Goal: Task Accomplishment & Management: Use online tool/utility

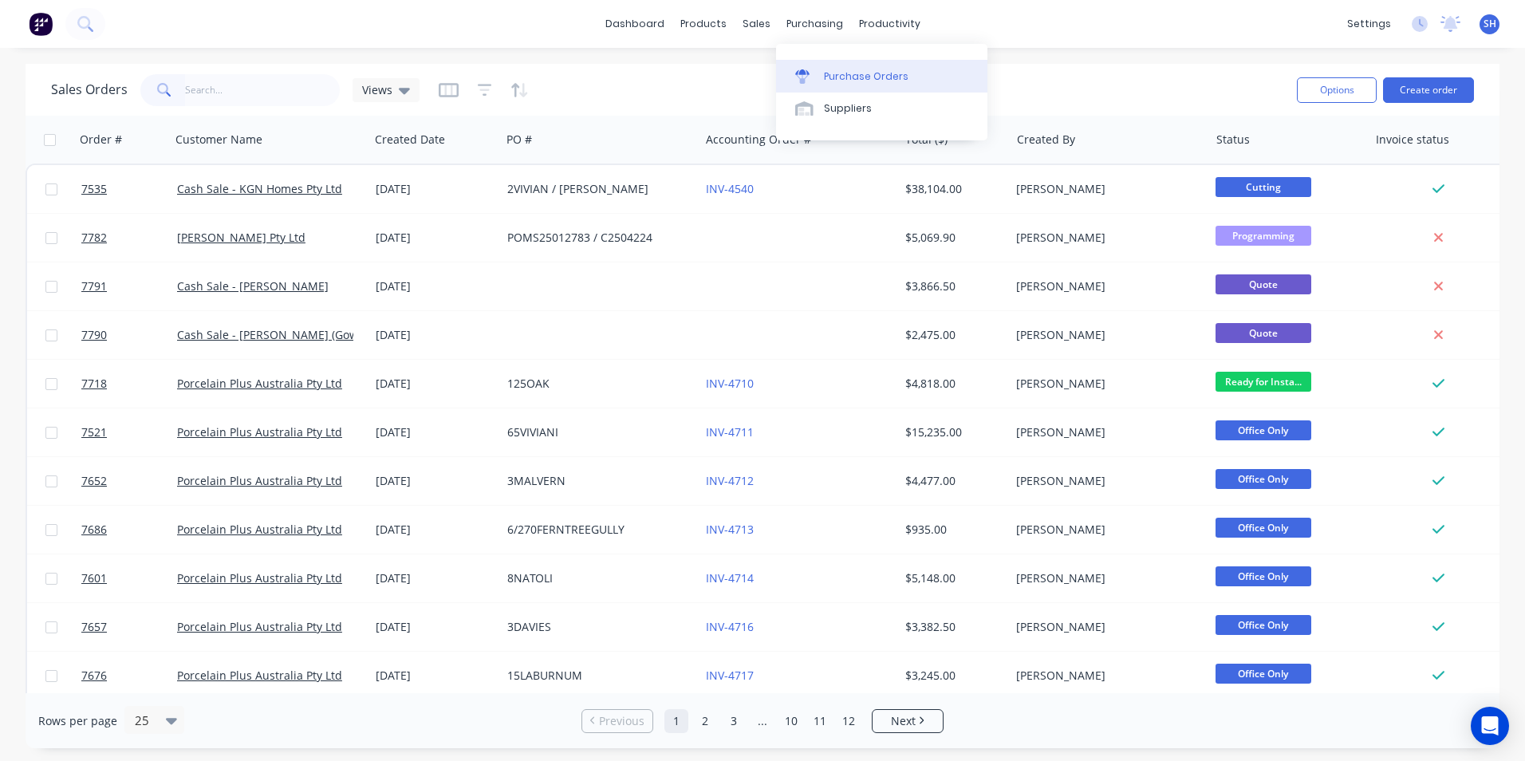
click at [834, 81] on div "Purchase Orders" at bounding box center [866, 76] width 85 height 14
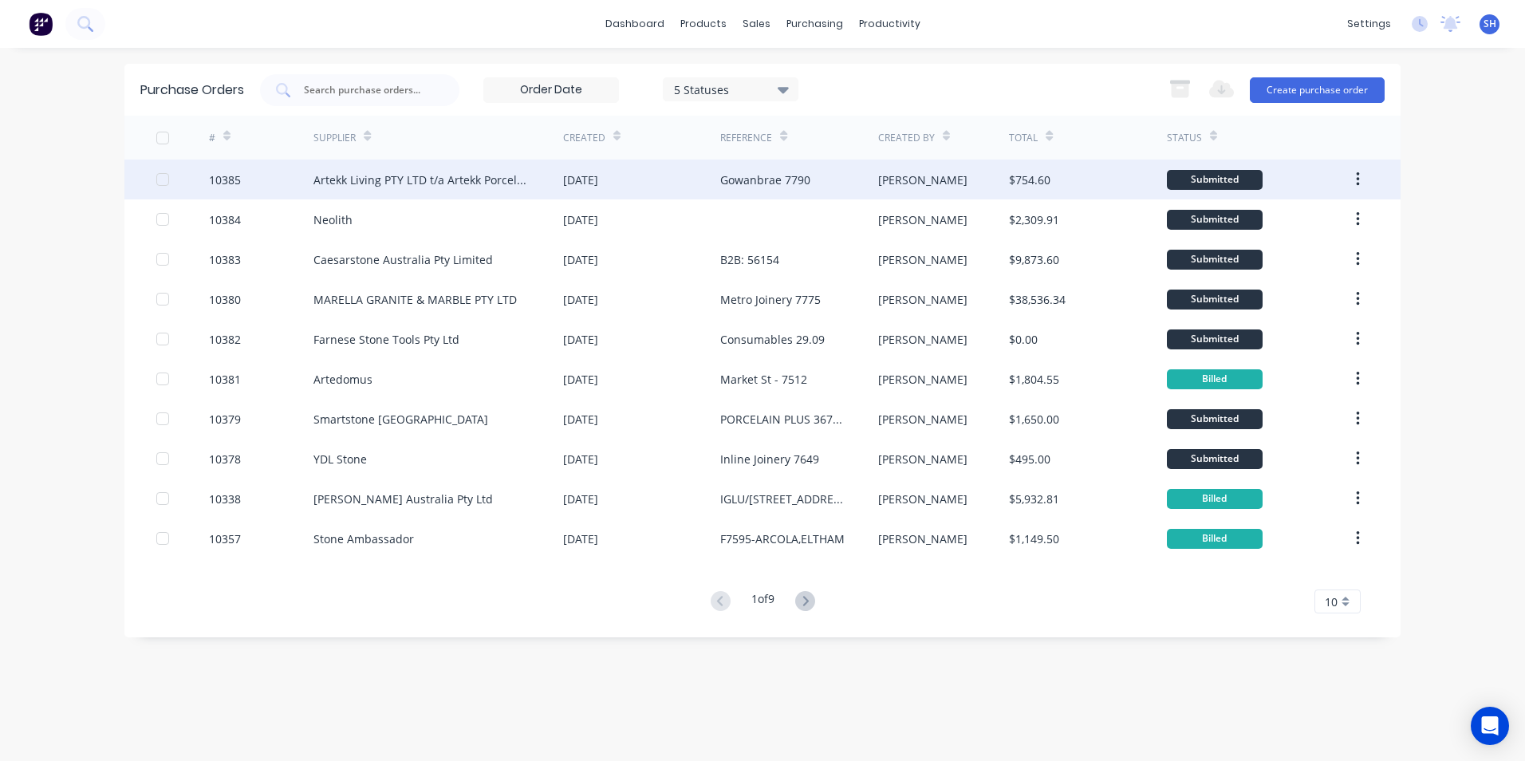
click at [390, 187] on div "Artekk Living PTY LTD t/a Artekk Porcelain Panels" at bounding box center [422, 179] width 218 height 17
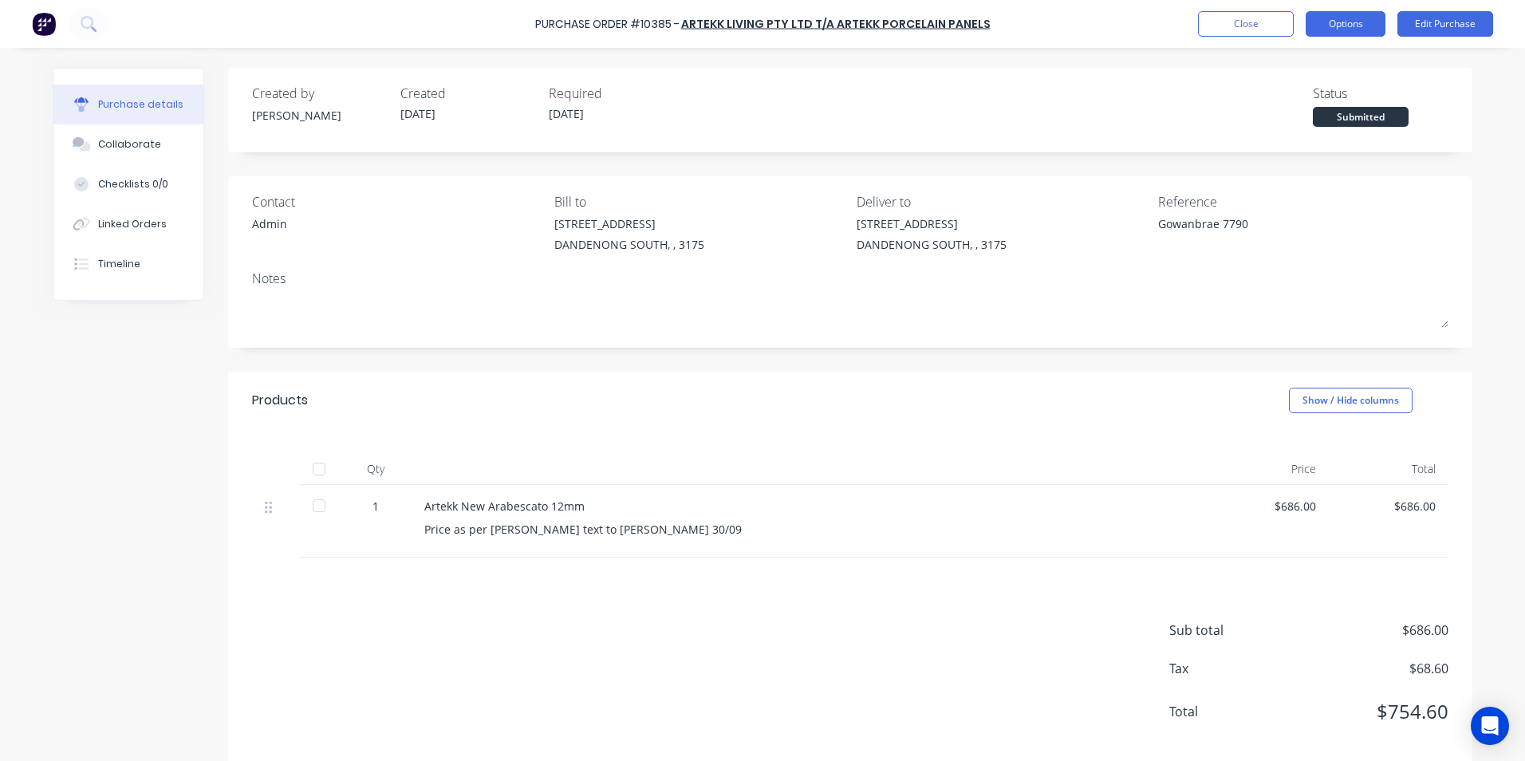
click at [1338, 28] on button "Options" at bounding box center [1345, 24] width 80 height 26
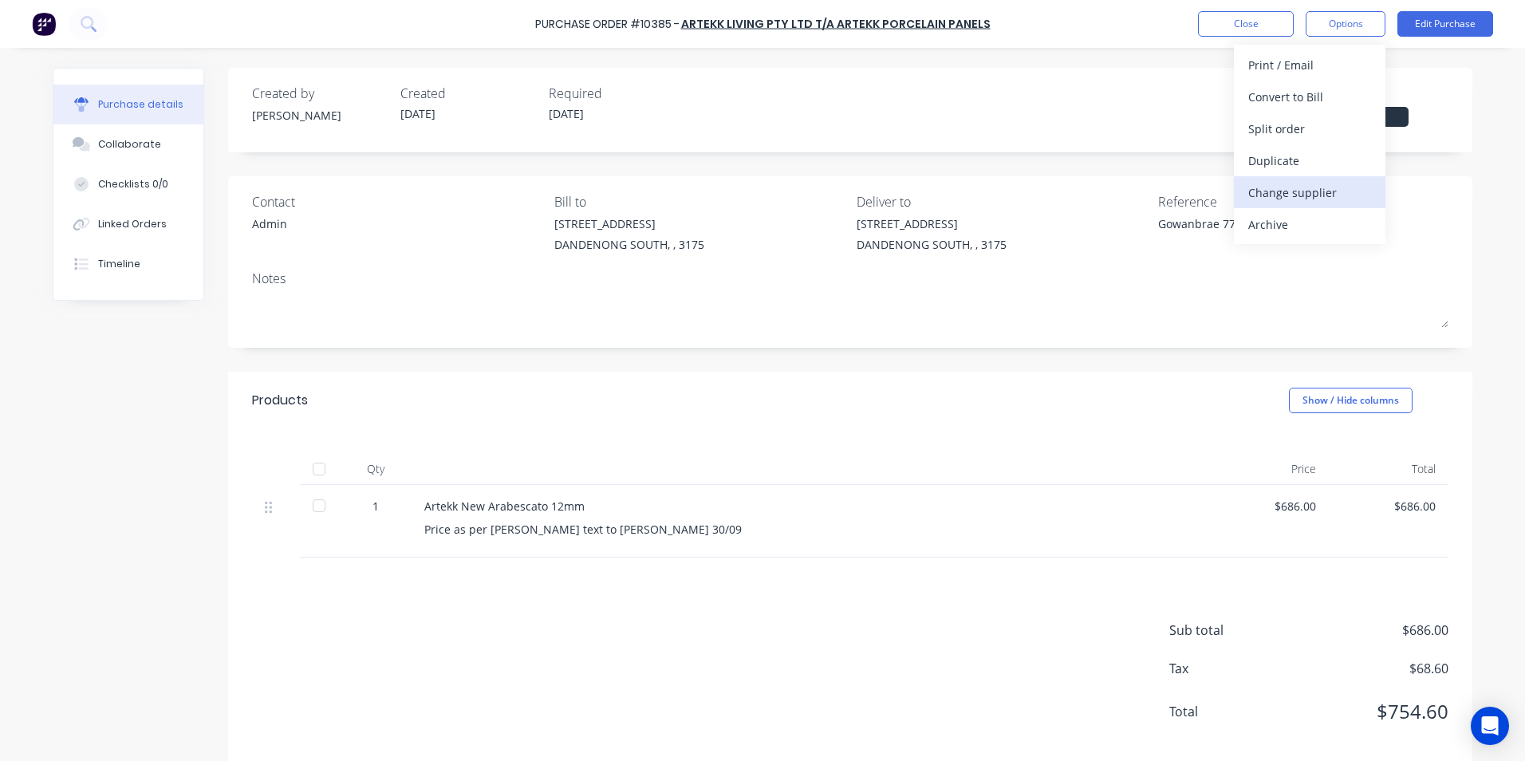
click at [1287, 203] on div "Change supplier" at bounding box center [1309, 192] width 123 height 23
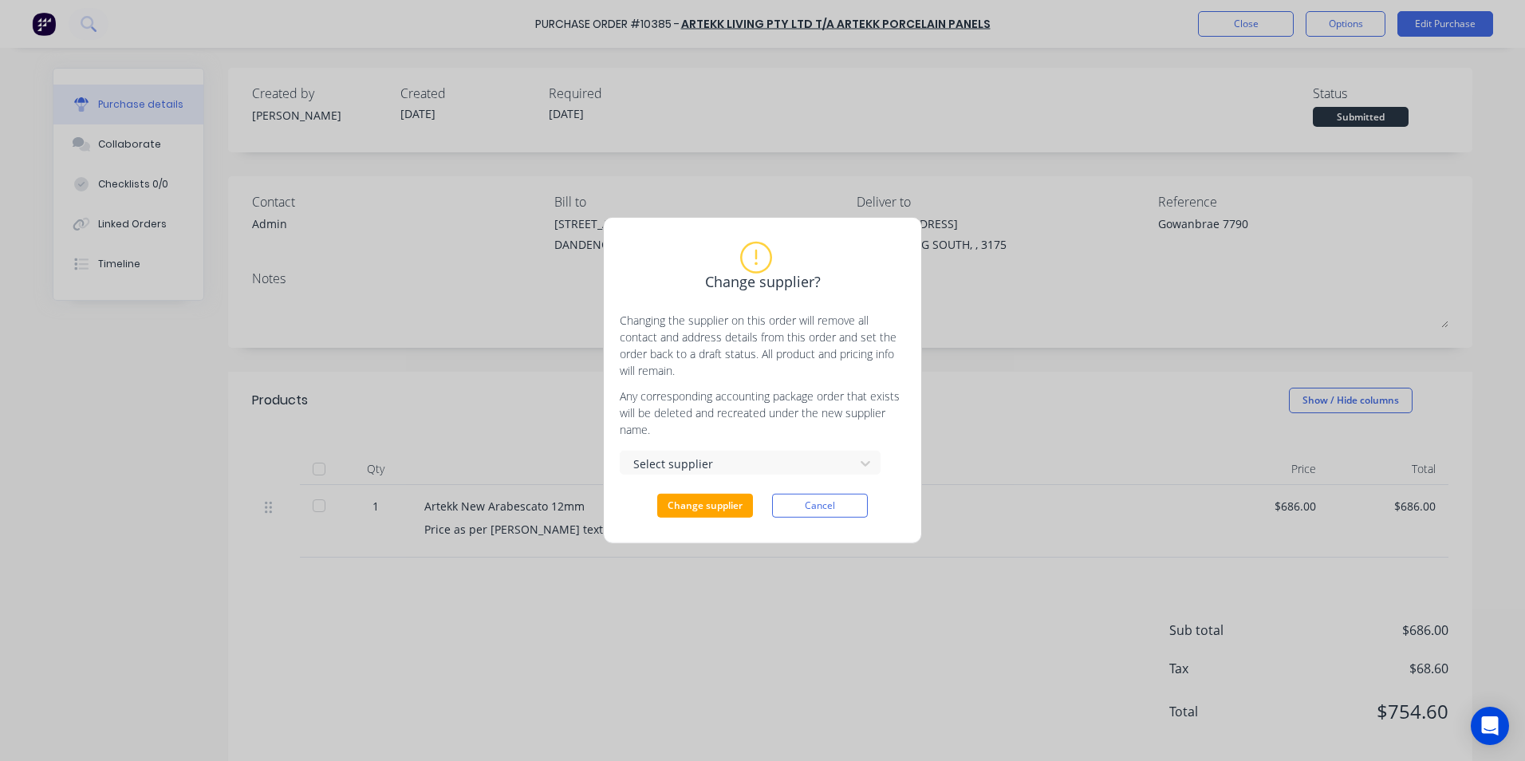
type textarea "x"
click at [776, 470] on div at bounding box center [739, 463] width 213 height 17
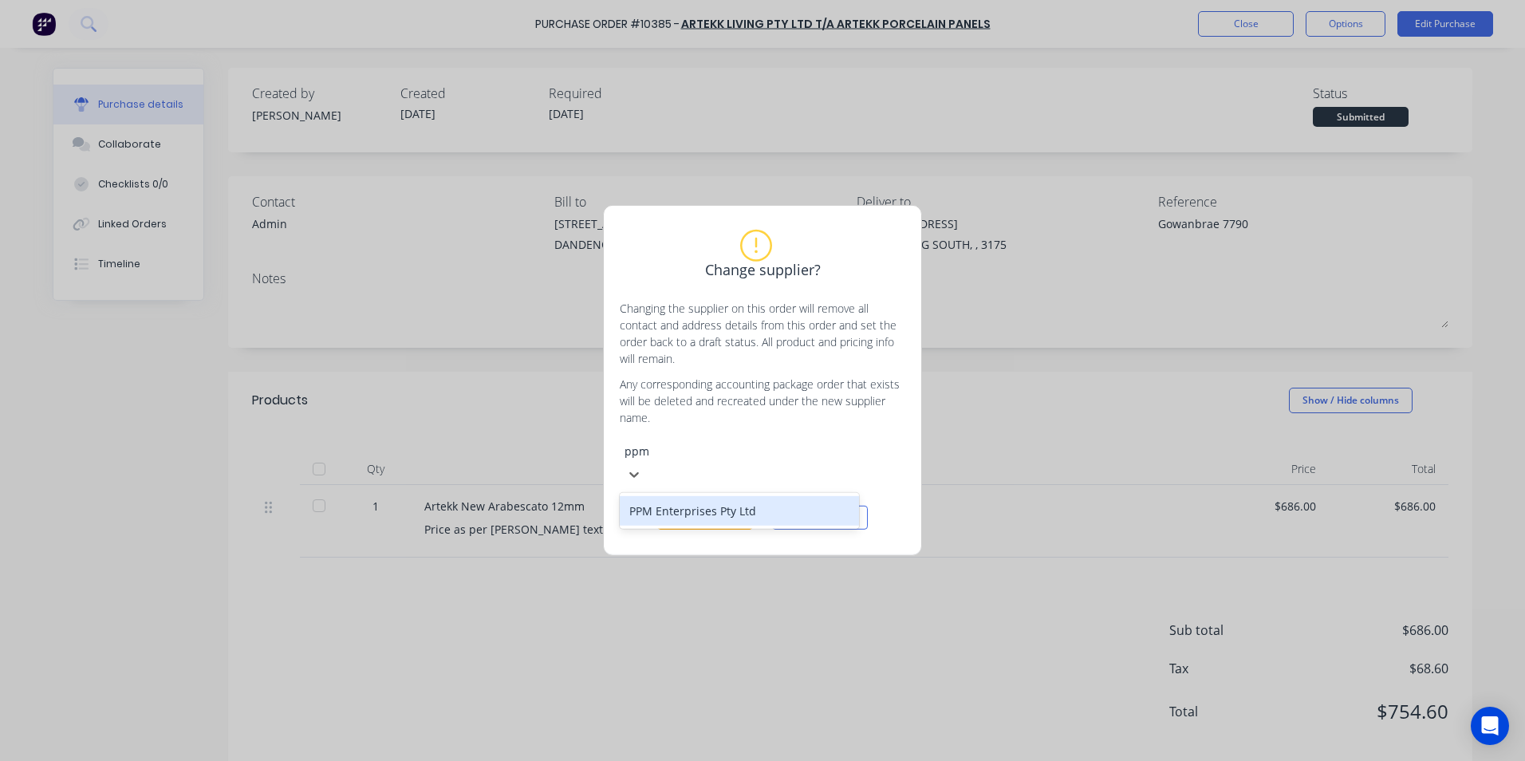
type input "ppm"
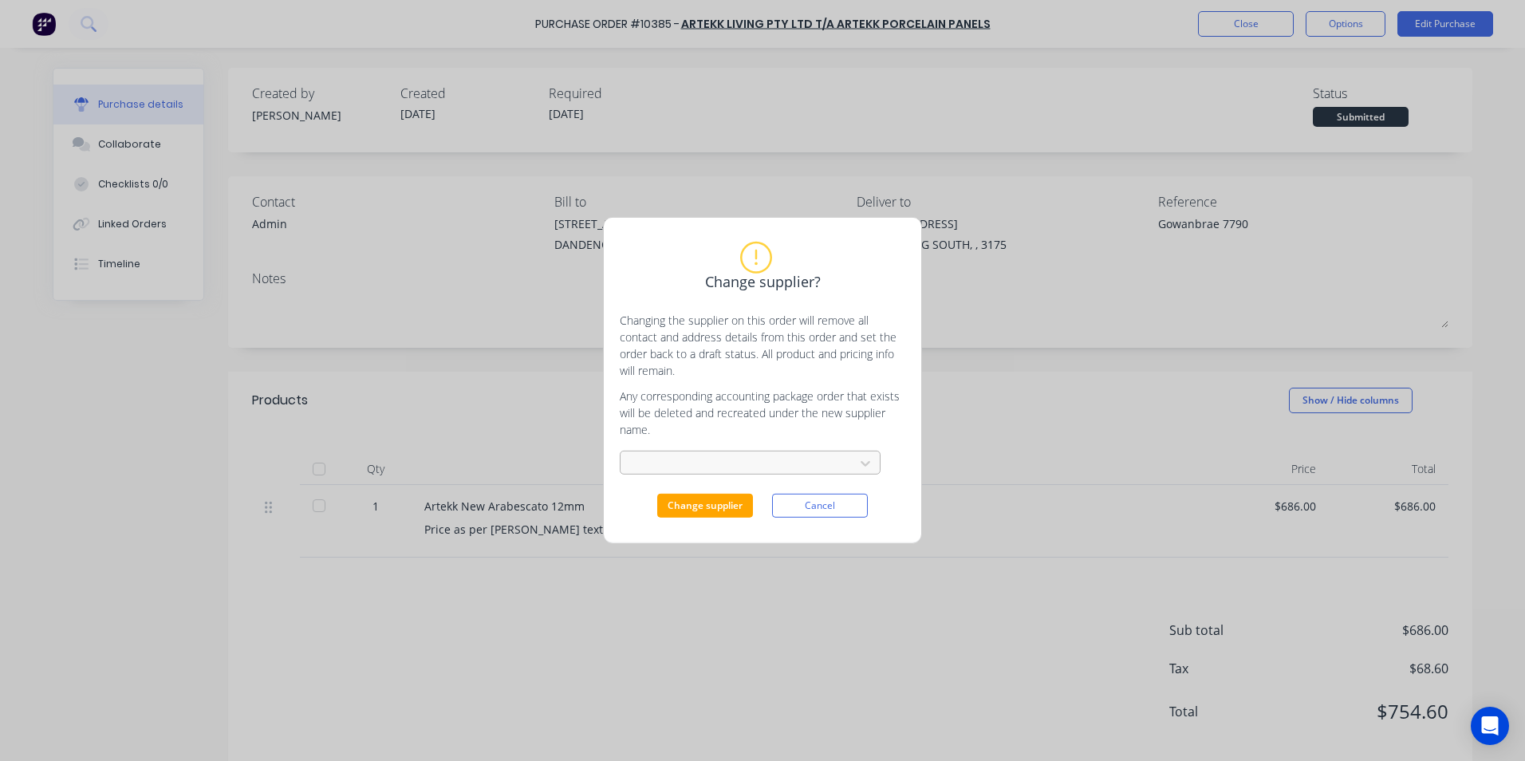
click at [841, 457] on div at bounding box center [739, 464] width 213 height 20
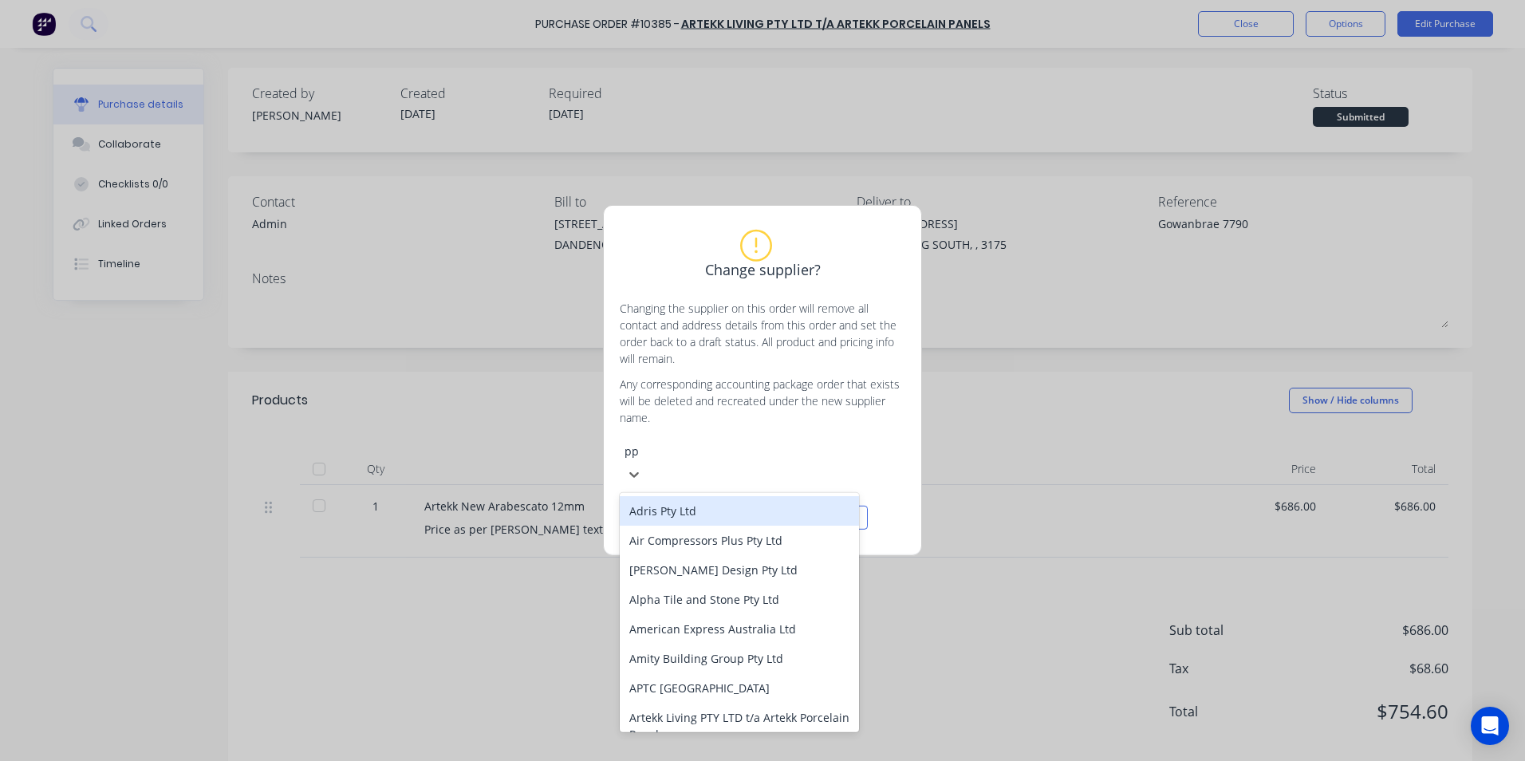
type input "ppm"
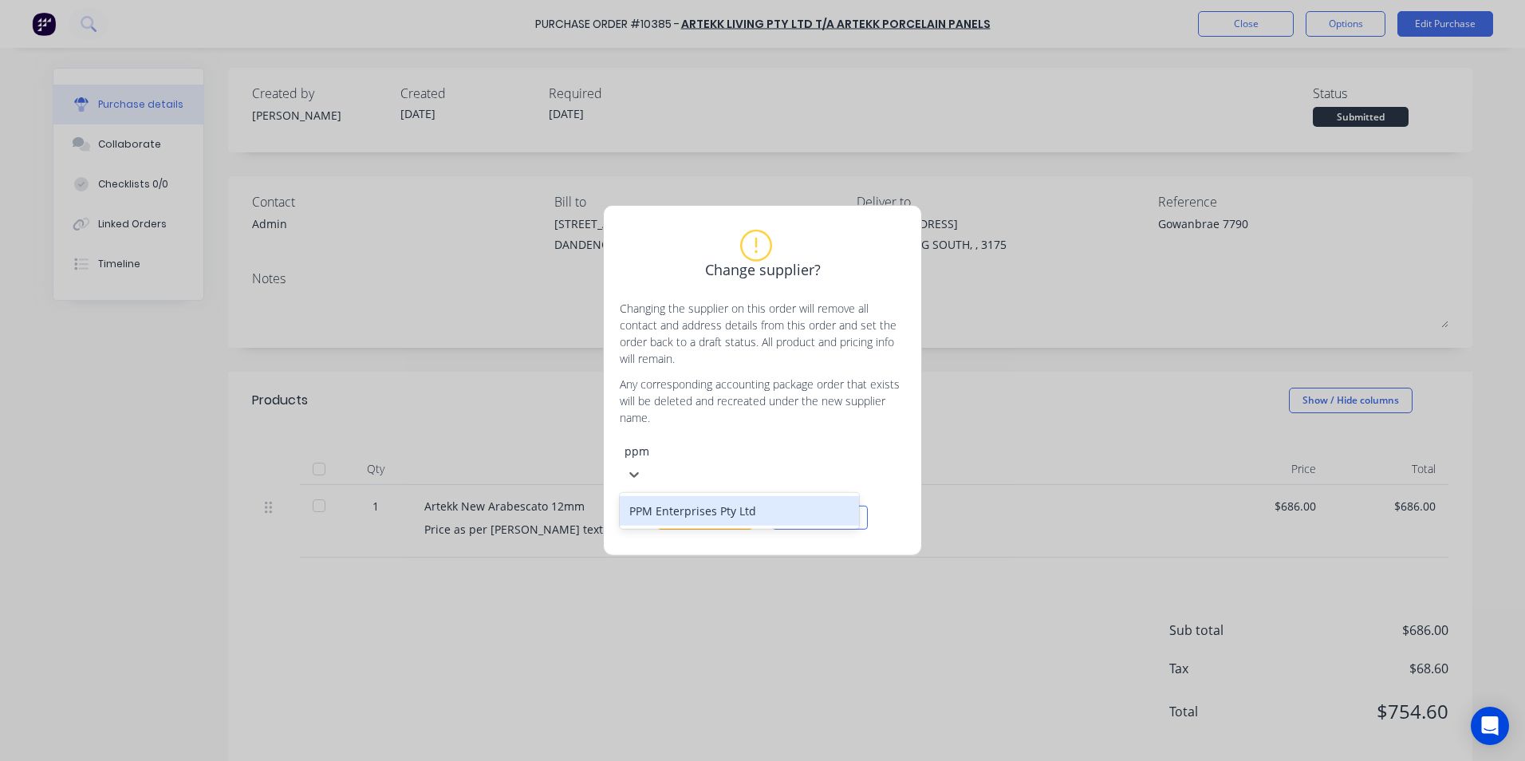
click at [746, 496] on div "PPM Enterprises Pty Ltd" at bounding box center [739, 511] width 239 height 30
click at [727, 507] on button "Change supplier" at bounding box center [705, 518] width 96 height 24
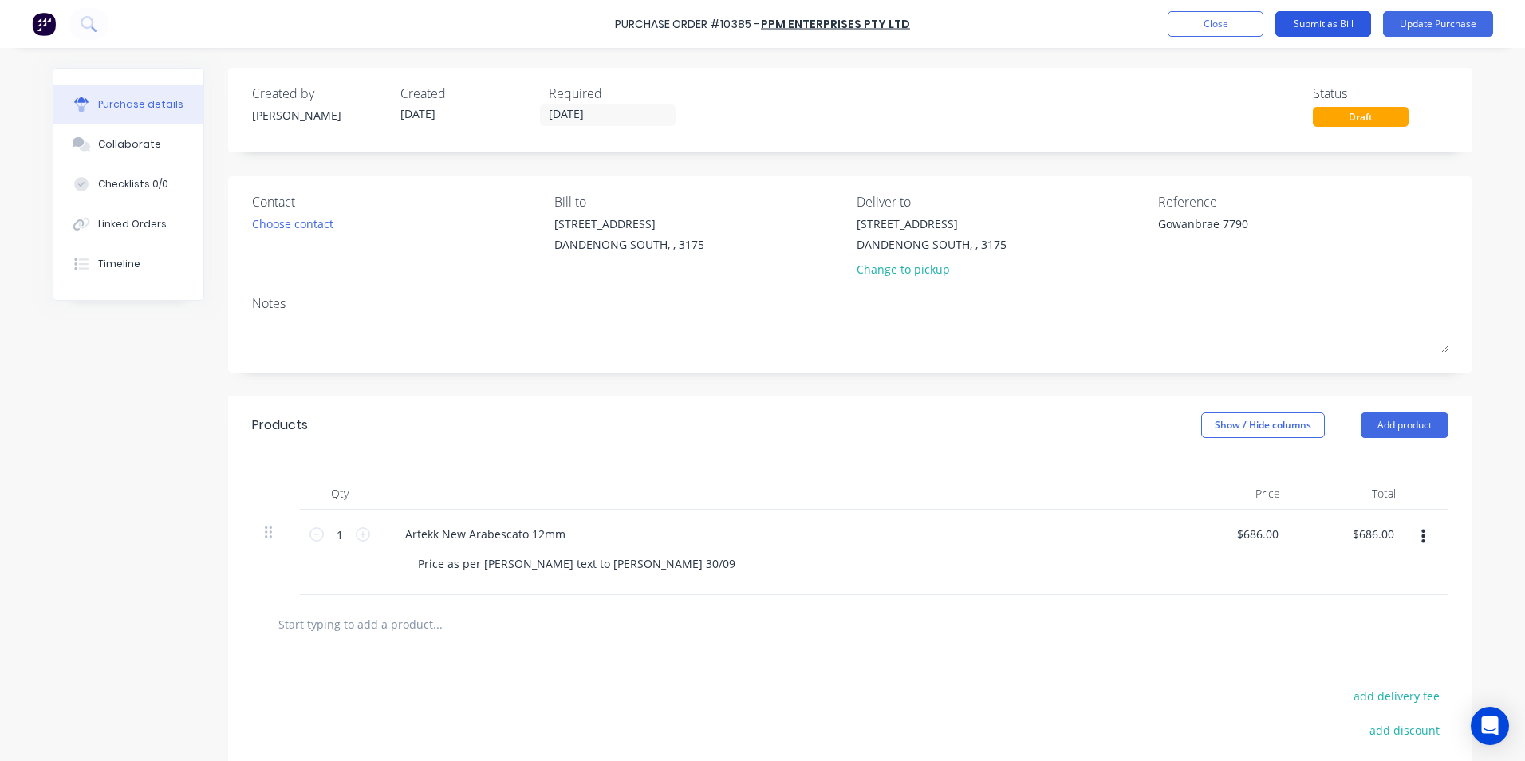
click at [1331, 30] on button "Submit as Bill" at bounding box center [1323, 24] width 96 height 26
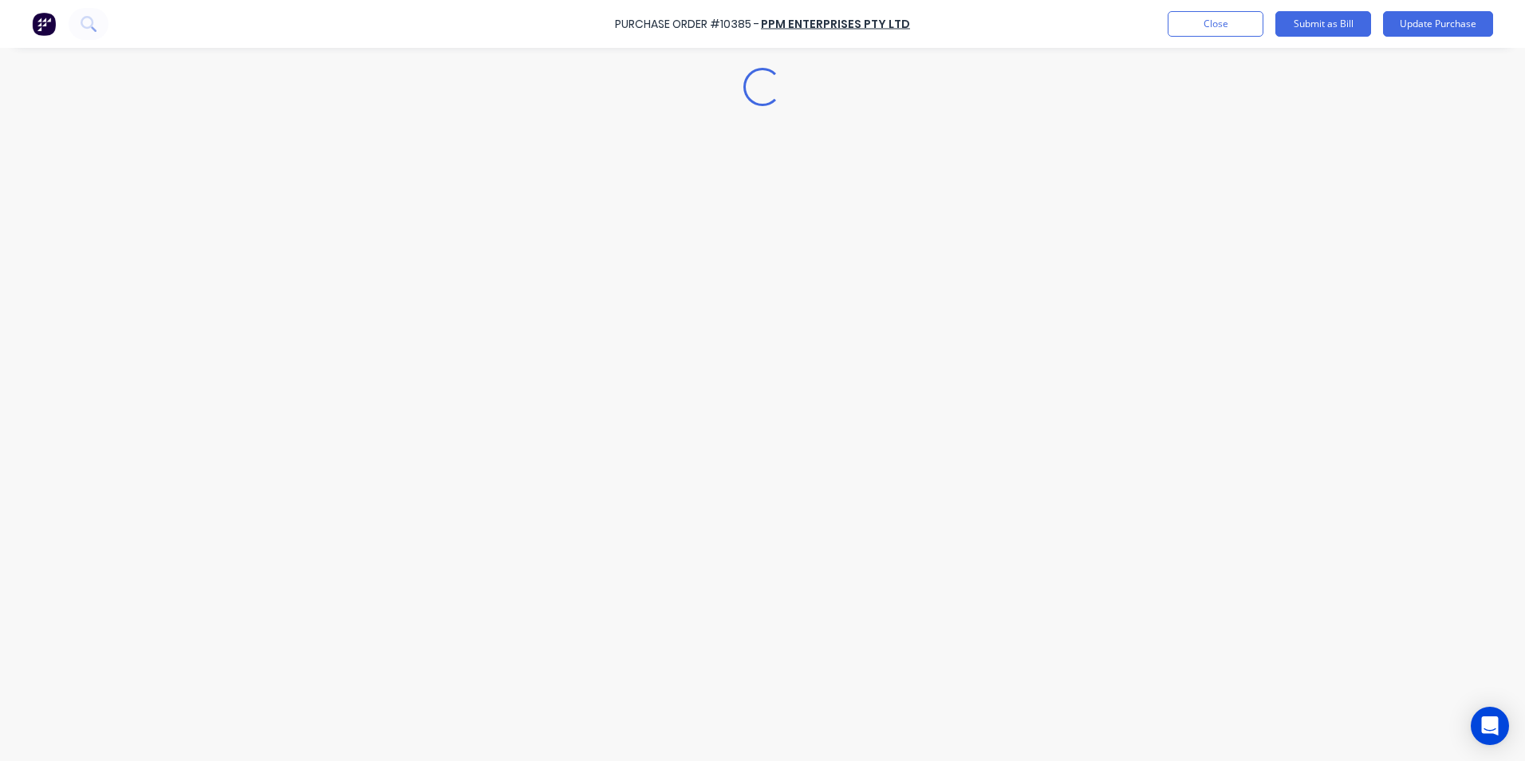
type textarea "x"
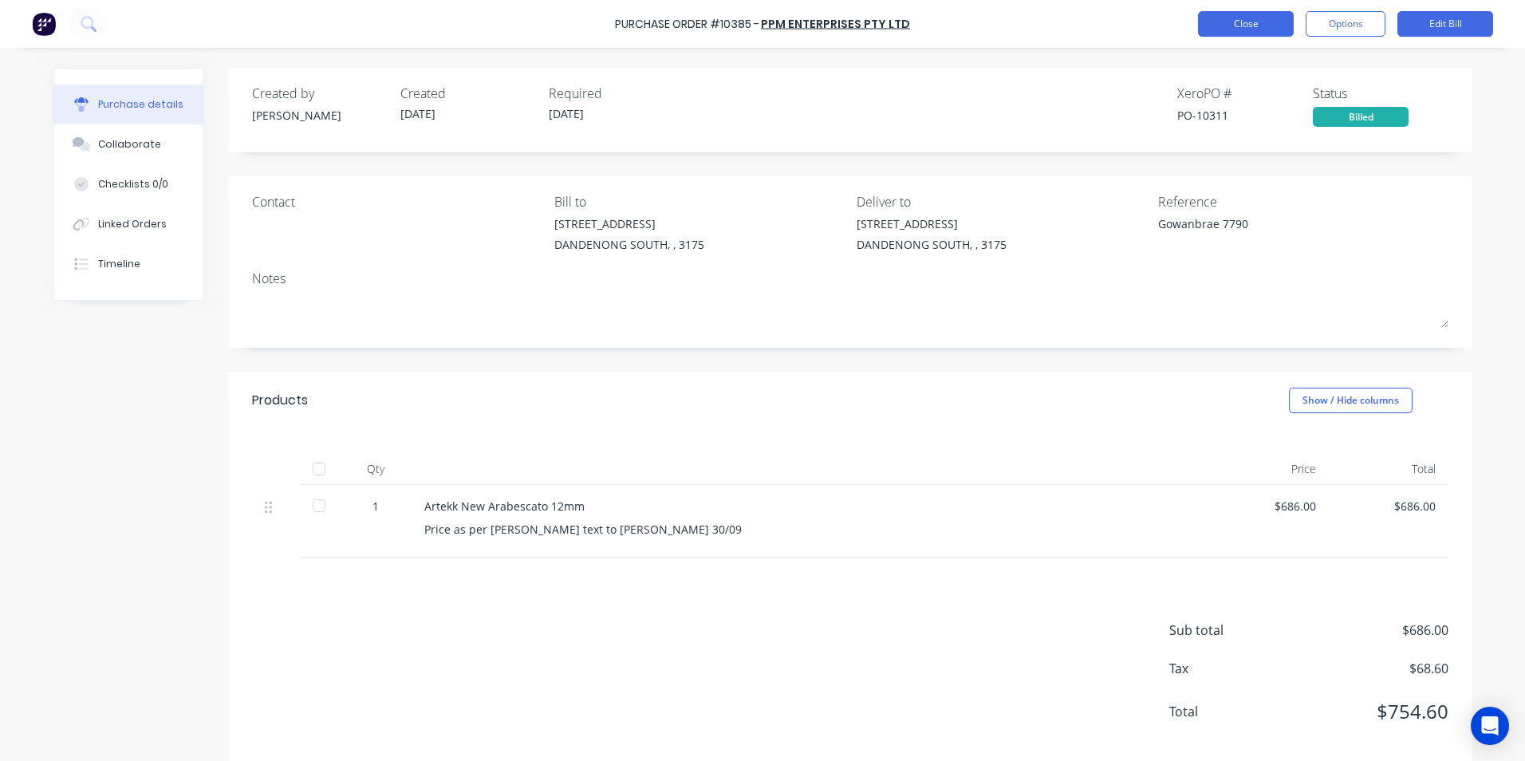
click at [1226, 30] on button "Close" at bounding box center [1246, 24] width 96 height 26
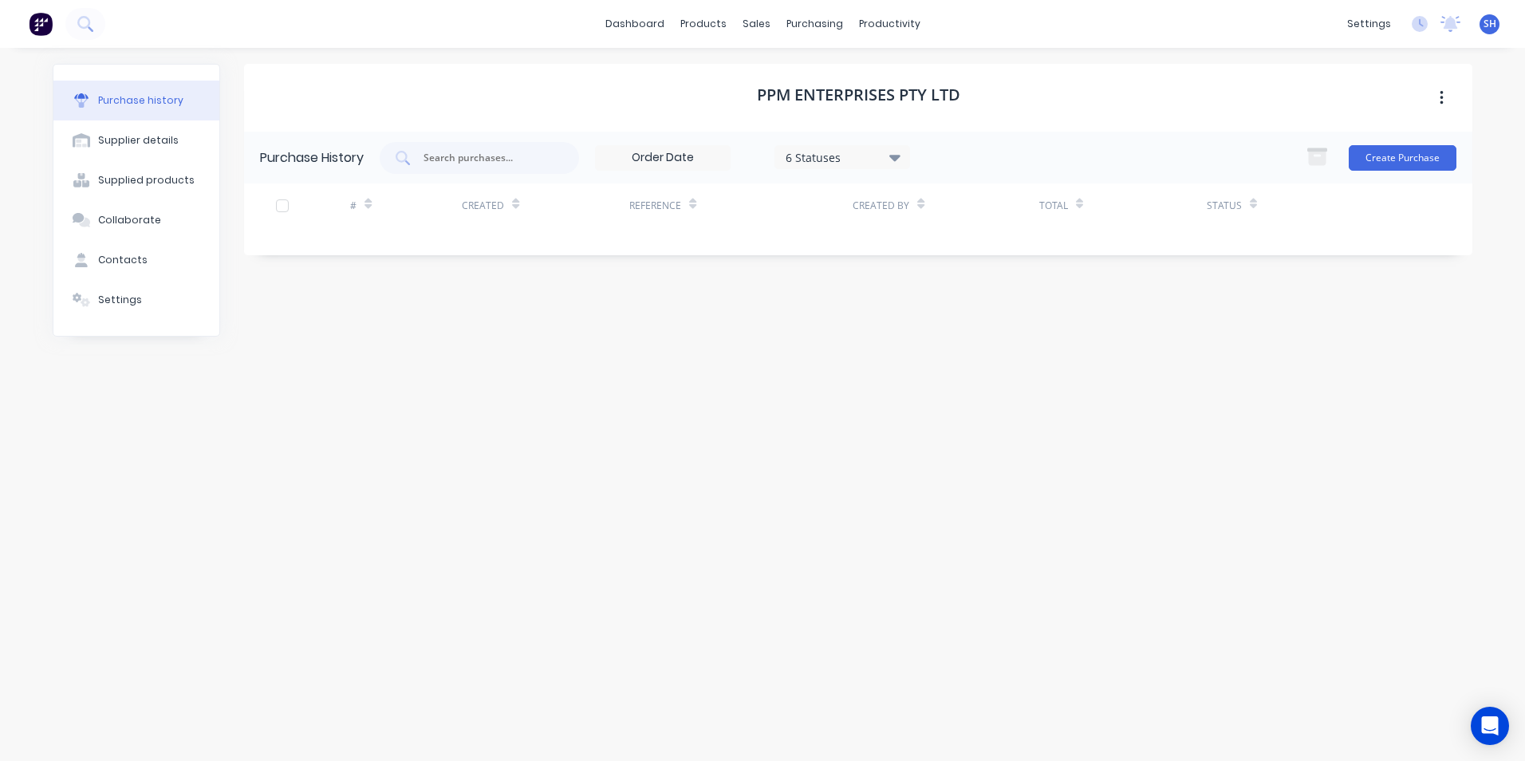
click at [661, 346] on div "PPM Enterprises Pty Ltd Purchase History 6 Statuses 6 Statuses Create Purchase …" at bounding box center [858, 396] width 1228 height 665
click at [828, 69] on div "Purchase Orders" at bounding box center [866, 76] width 85 height 14
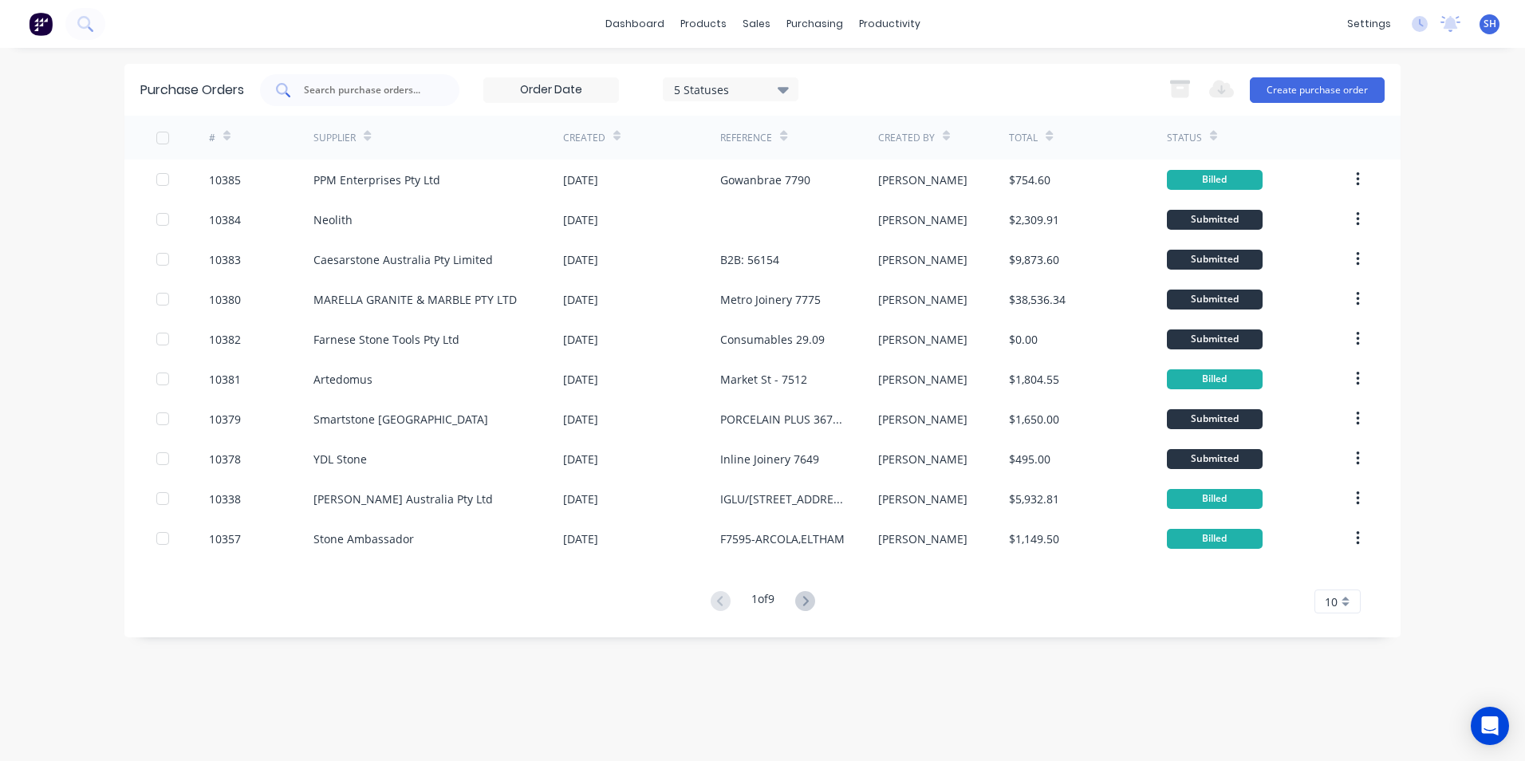
click at [368, 76] on div at bounding box center [359, 90] width 199 height 32
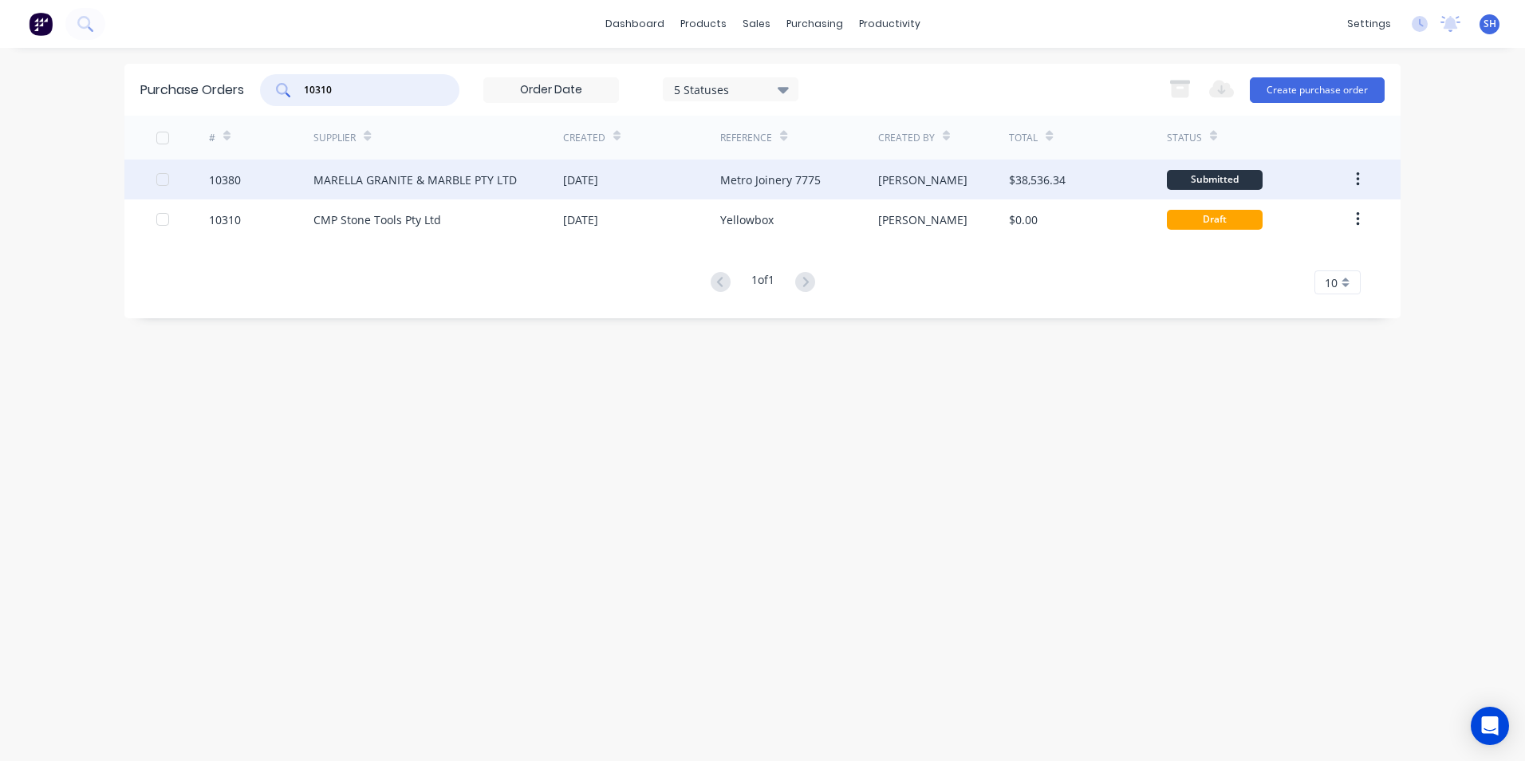
type input "10310"
click at [470, 187] on div "MARELLA GRANITE & MARBLE PTY LTD" at bounding box center [414, 179] width 203 height 17
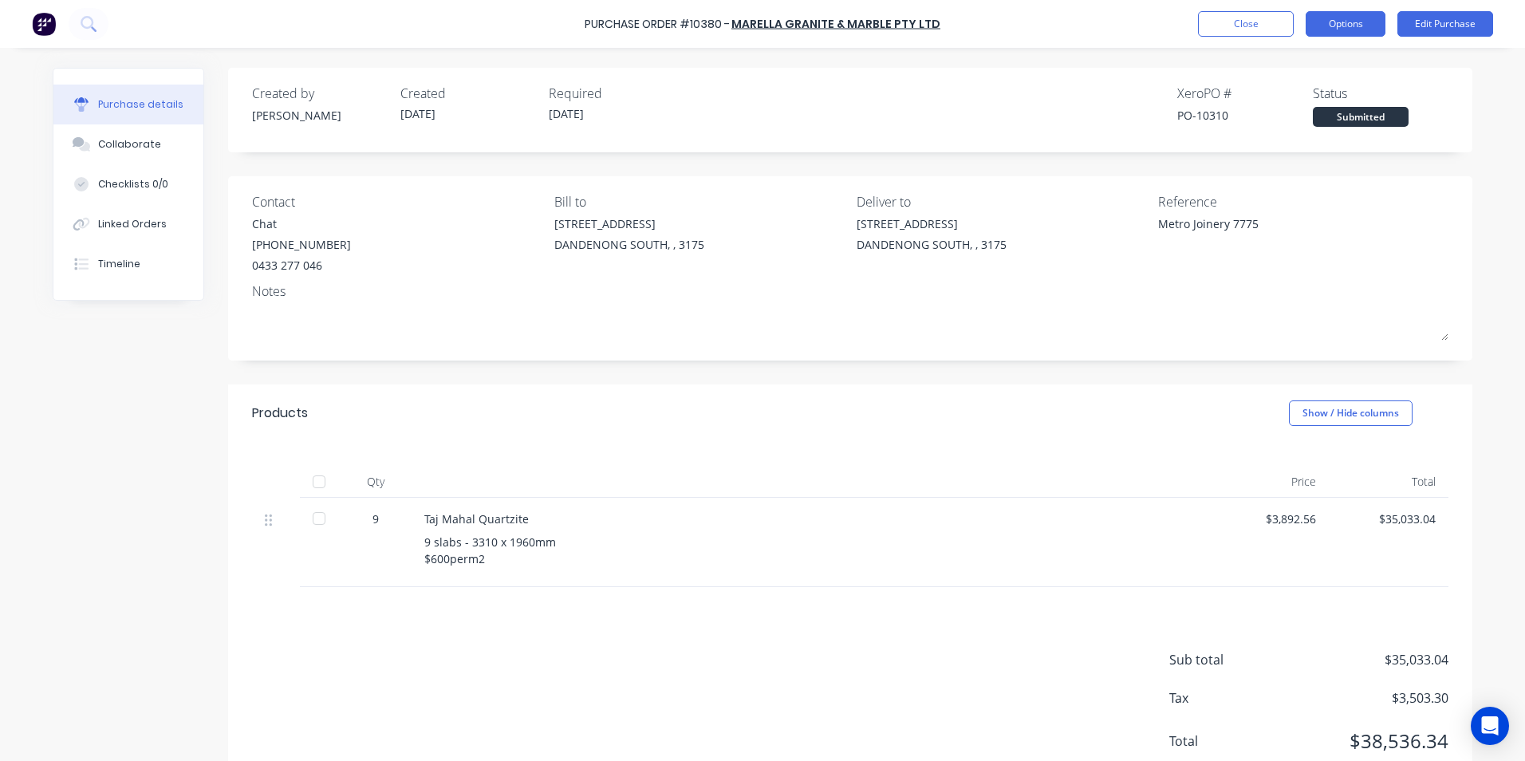
click at [1323, 30] on button "Options" at bounding box center [1345, 24] width 80 height 26
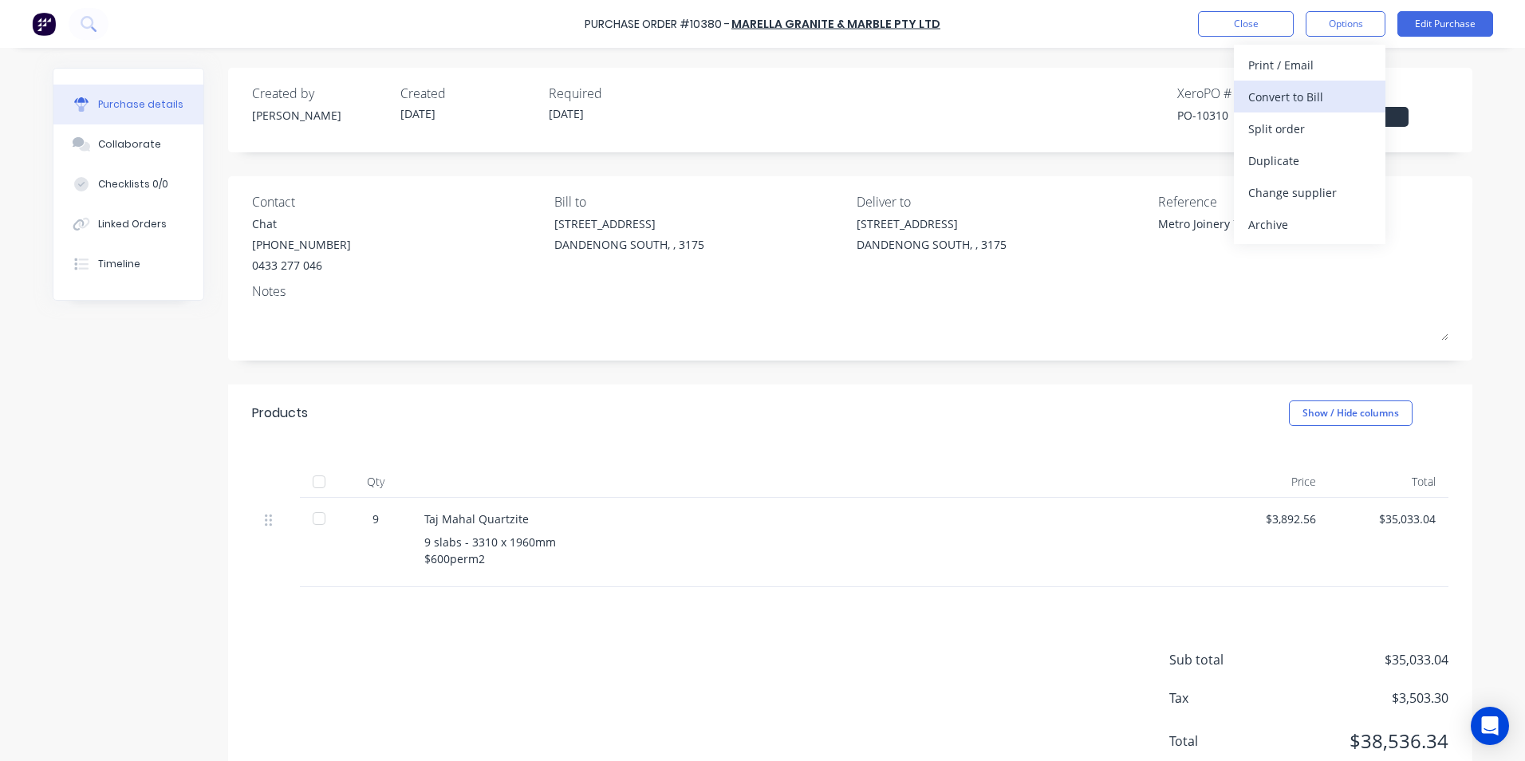
click at [1307, 90] on div "Convert to Bill" at bounding box center [1309, 96] width 123 height 23
type textarea "x"
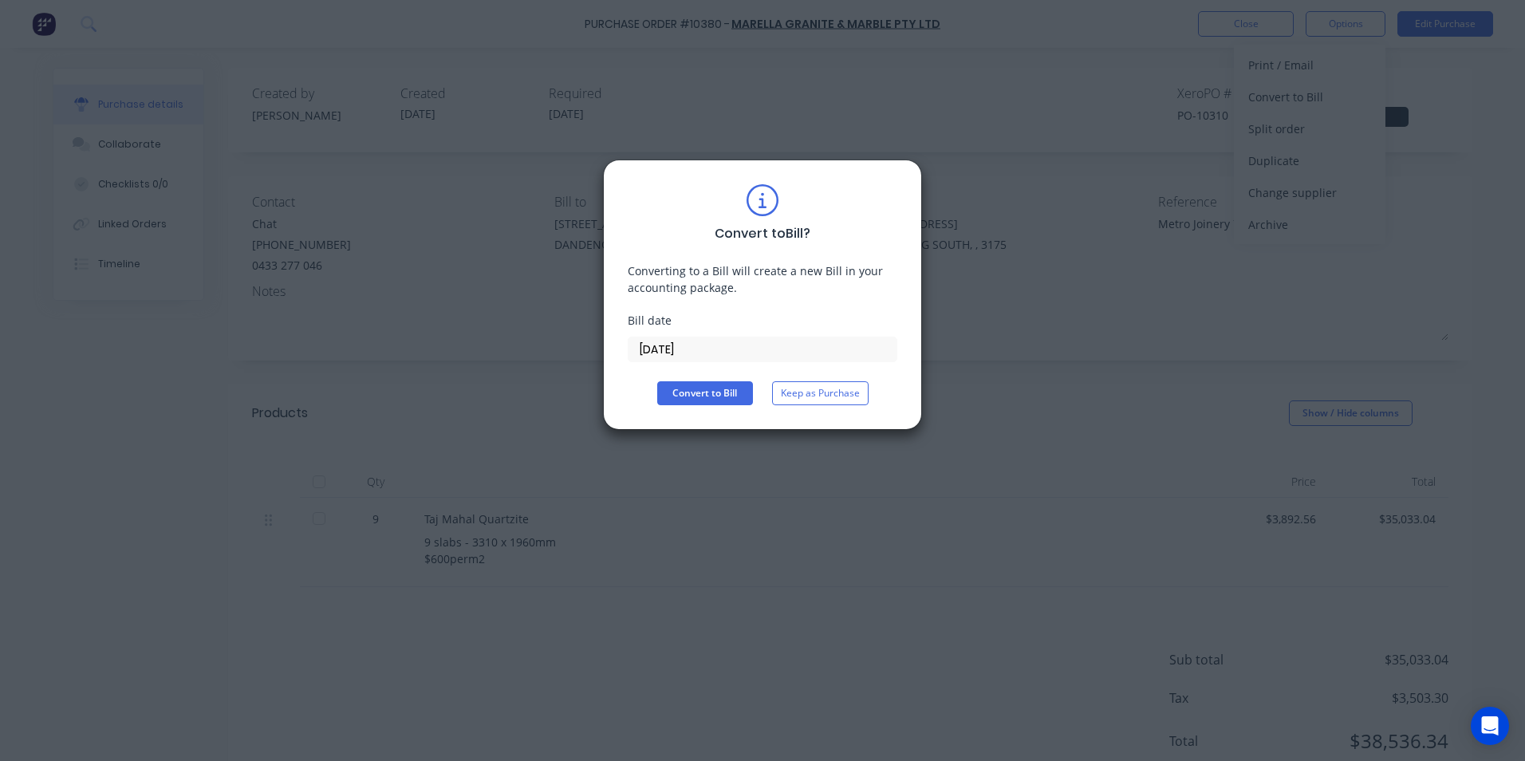
click at [730, 354] on input "[DATE]" at bounding box center [762, 349] width 268 height 24
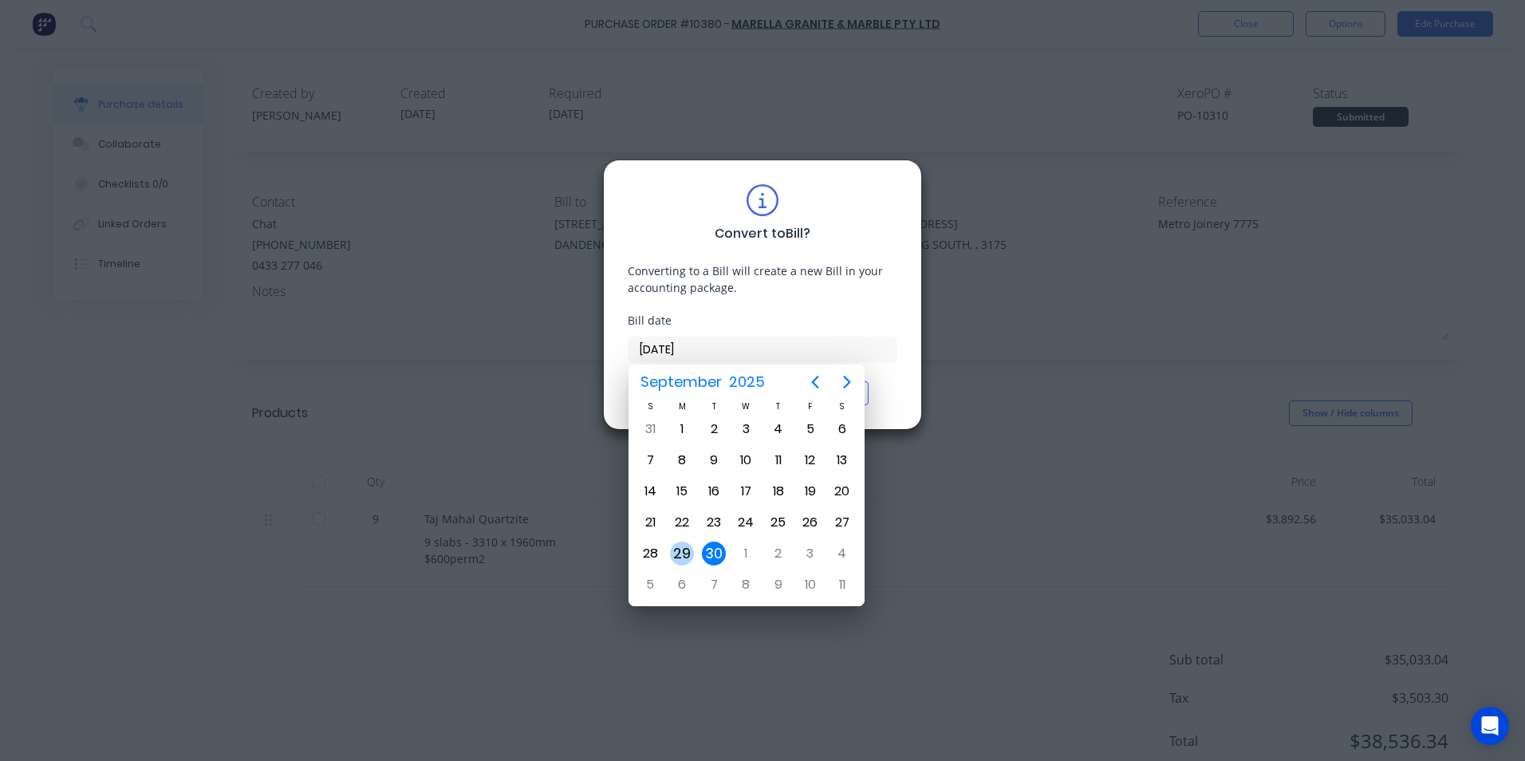
click at [683, 552] on div "29" at bounding box center [682, 553] width 24 height 24
type input "[DATE]"
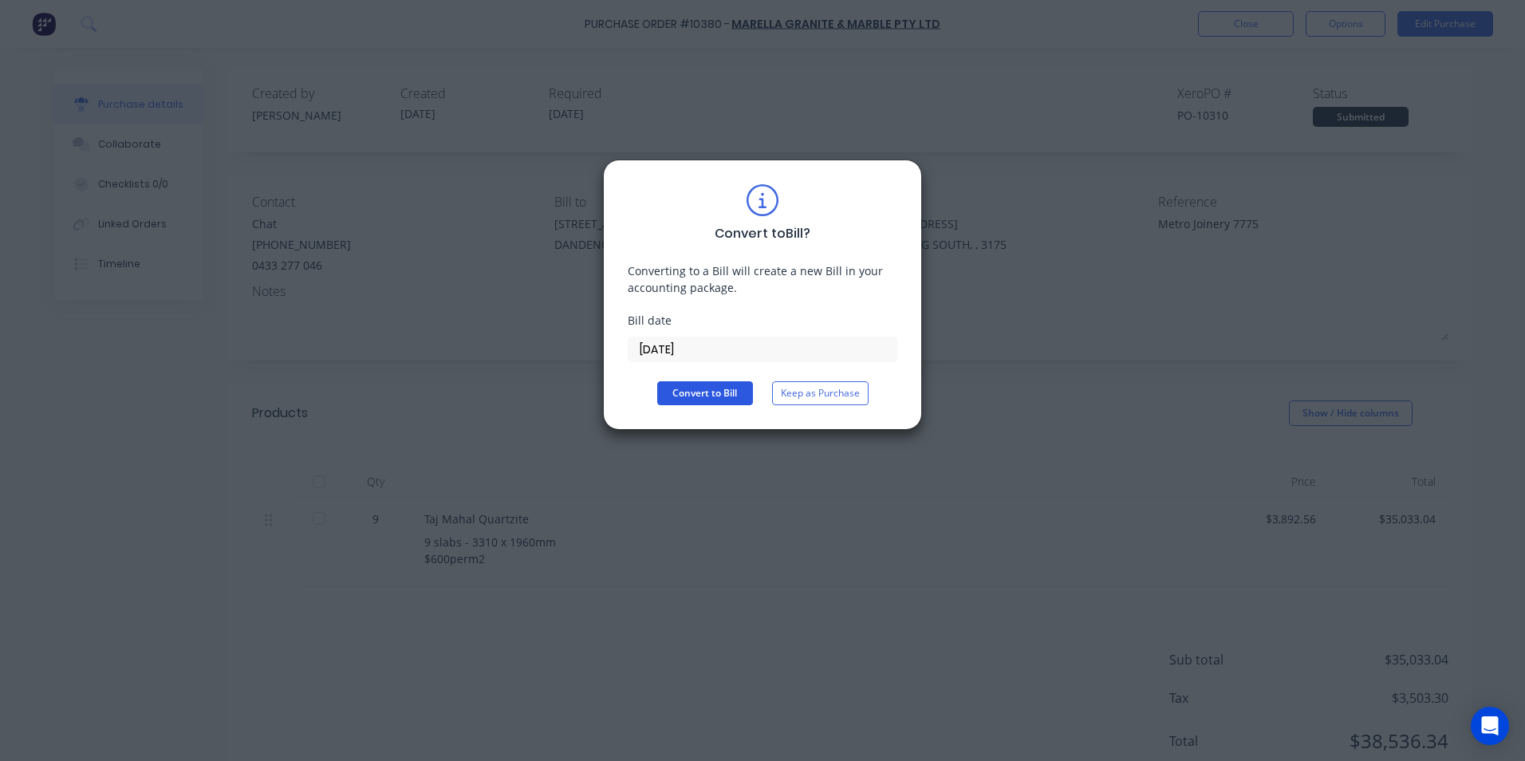
click at [704, 395] on button "Convert to Bill" at bounding box center [705, 393] width 96 height 24
type textarea "x"
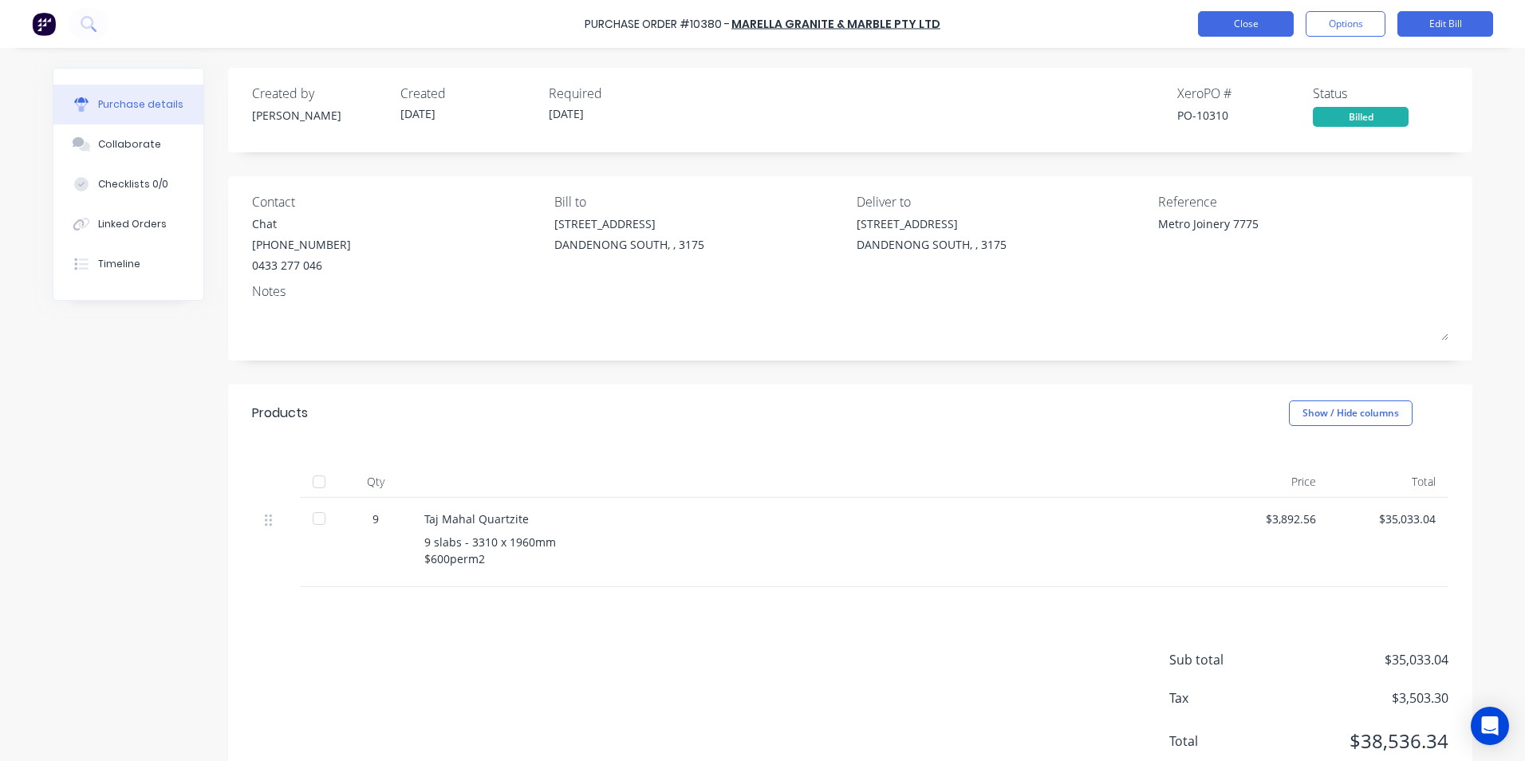
click at [1235, 26] on button "Close" at bounding box center [1246, 24] width 96 height 26
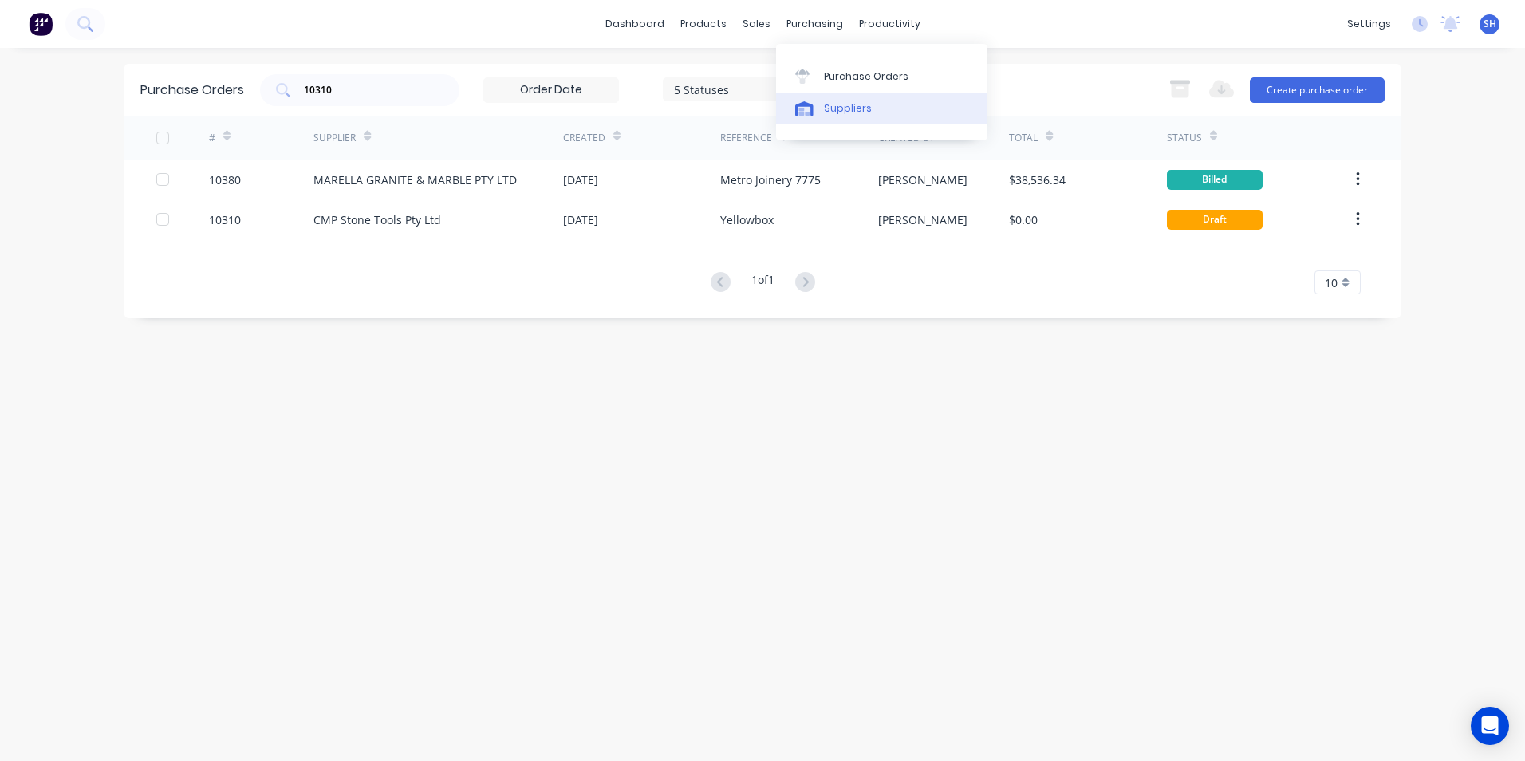
click at [847, 101] on div "Suppliers" at bounding box center [848, 108] width 48 height 14
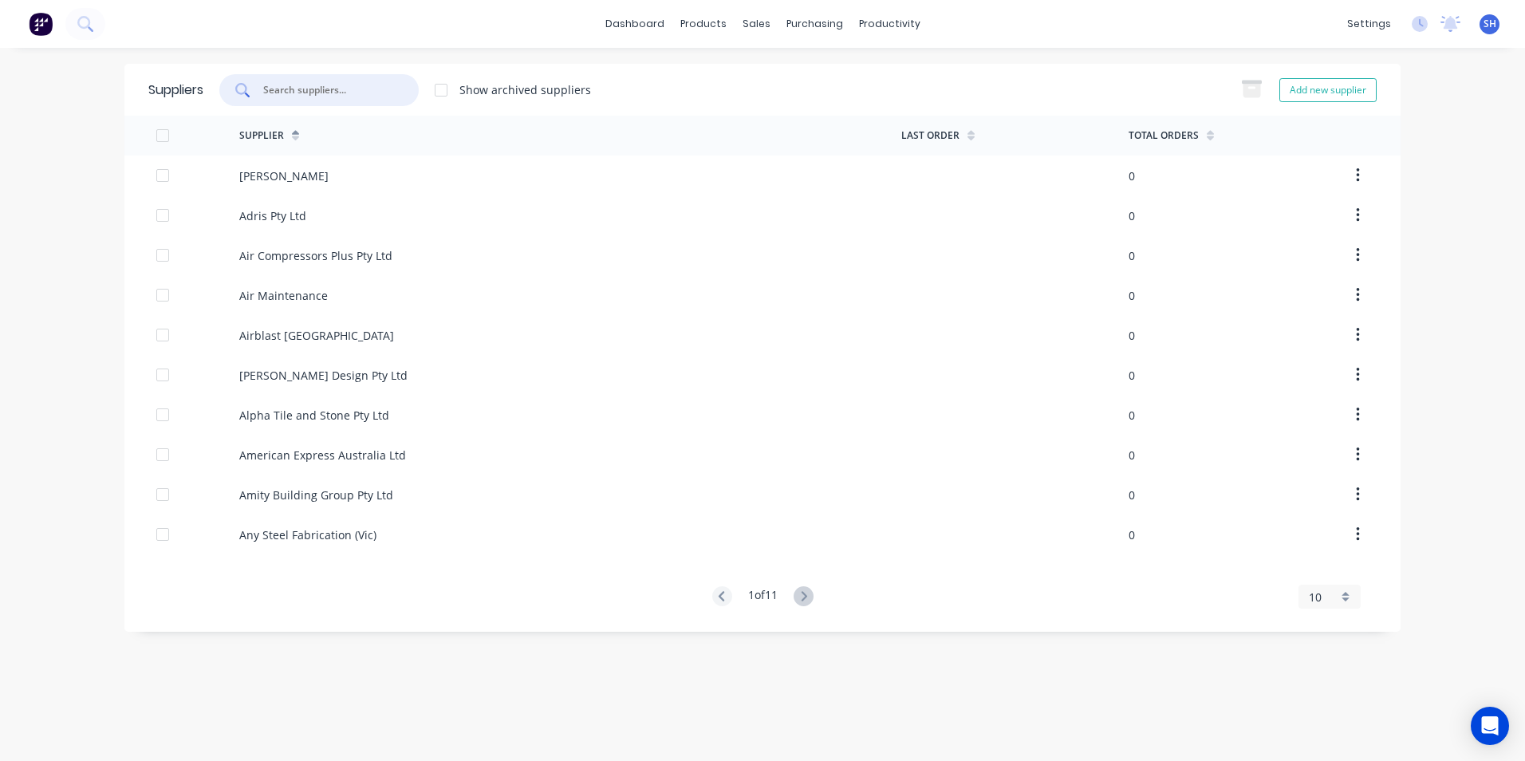
click at [343, 85] on input "text" at bounding box center [328, 90] width 132 height 16
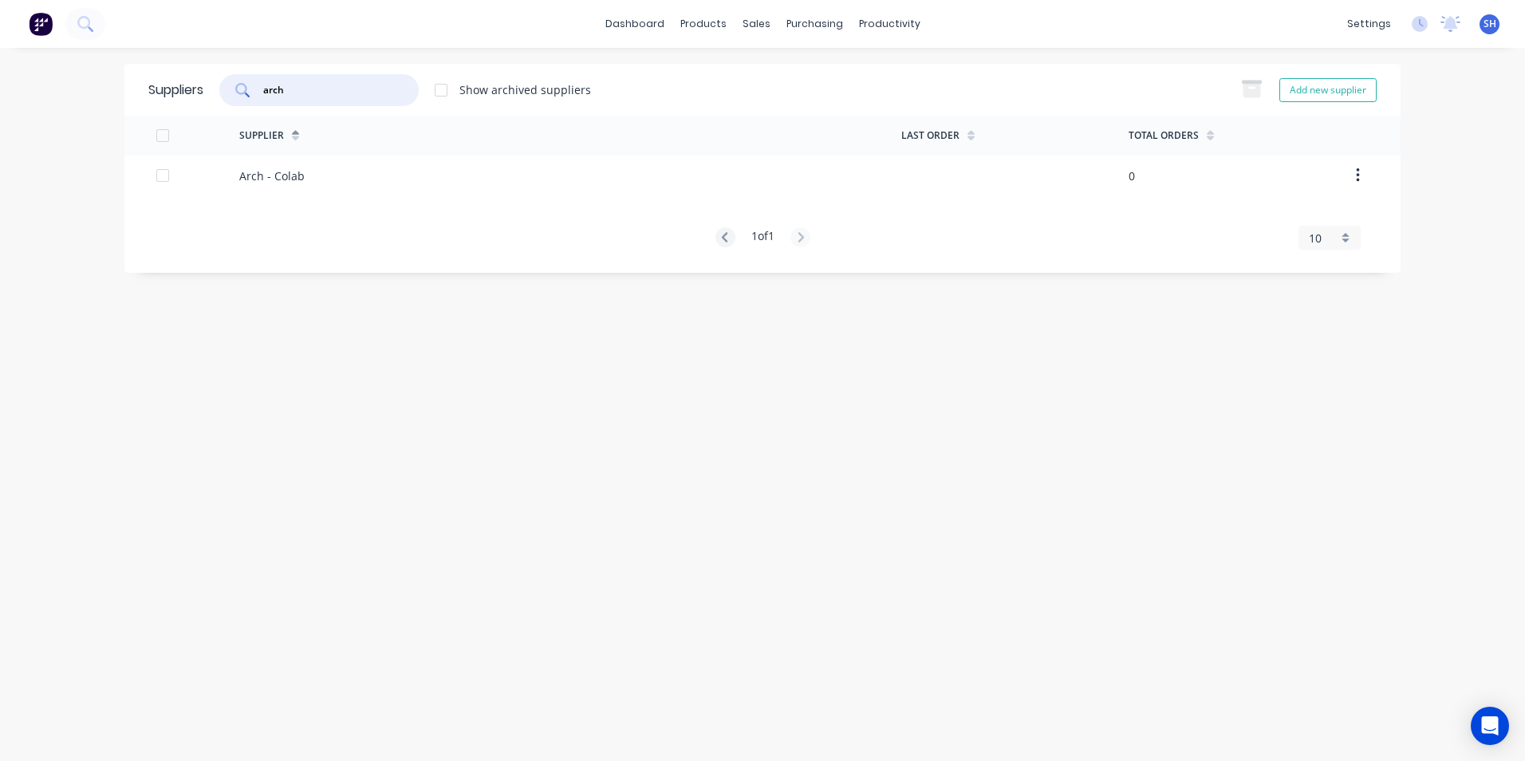
type input "arch"
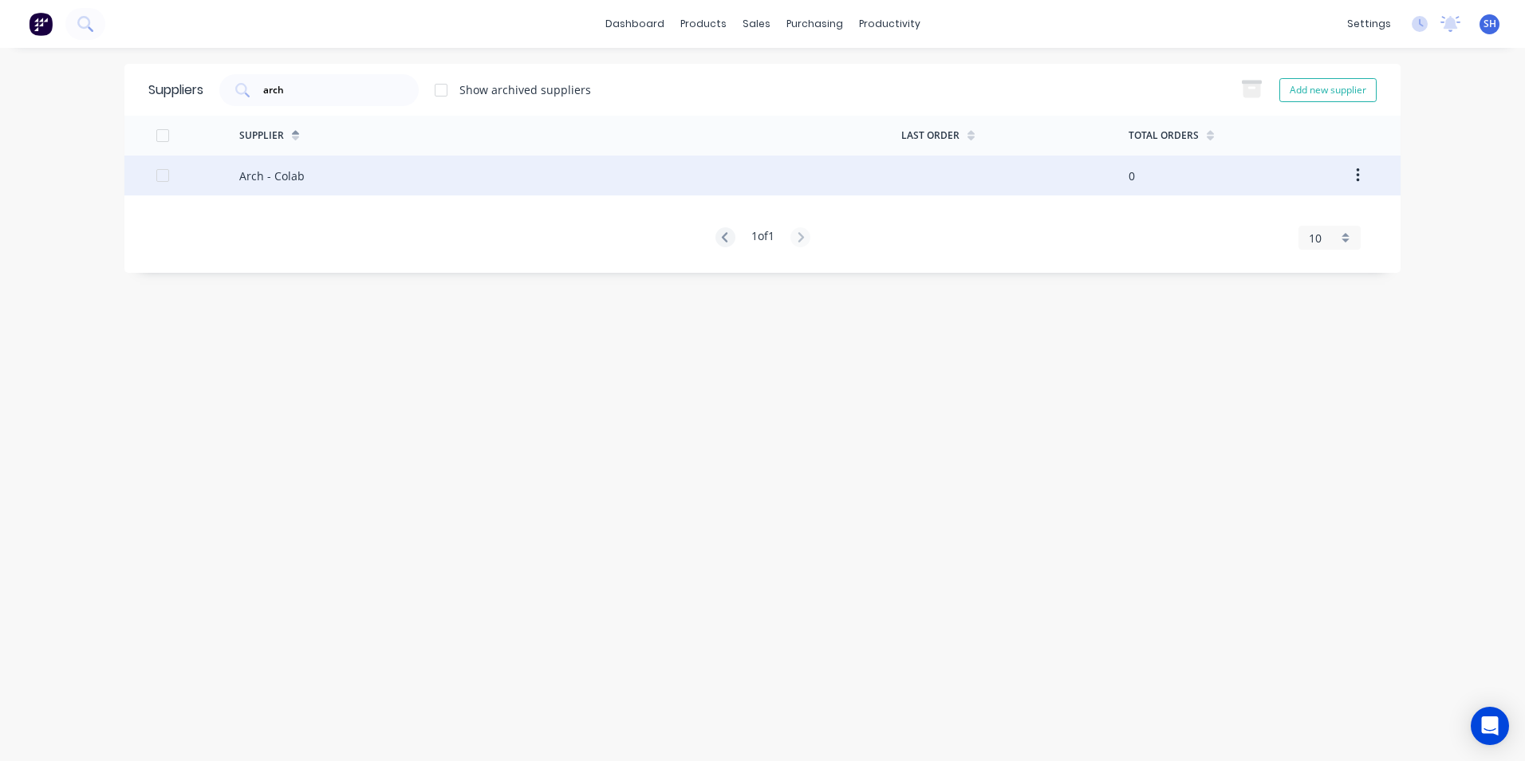
click at [506, 177] on div "Arch - Colab" at bounding box center [570, 175] width 662 height 40
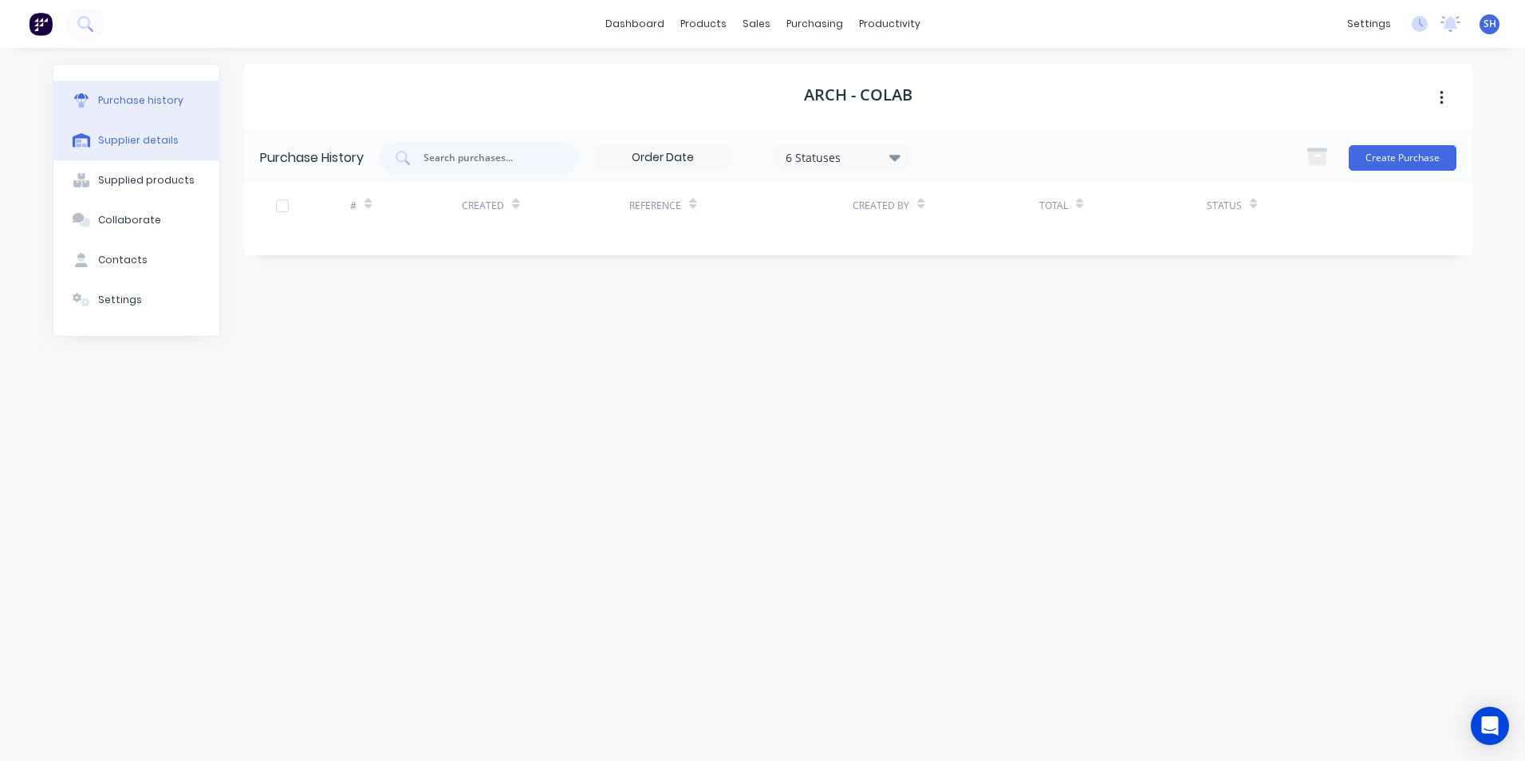
click at [153, 144] on div "Supplier details" at bounding box center [138, 140] width 81 height 14
select select "AU"
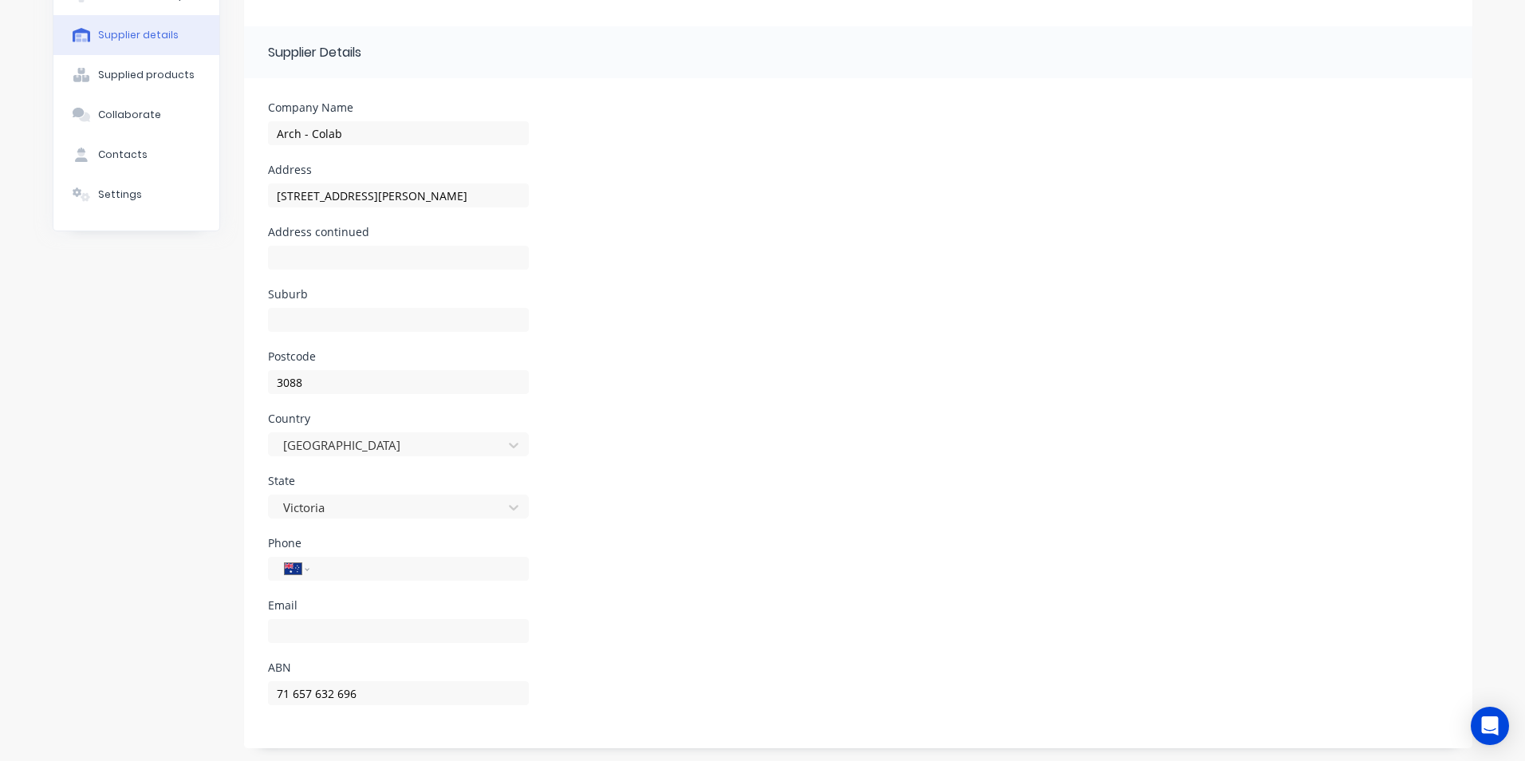
scroll to position [108, 0]
click at [131, 171] on button "Contacts" at bounding box center [136, 152] width 166 height 40
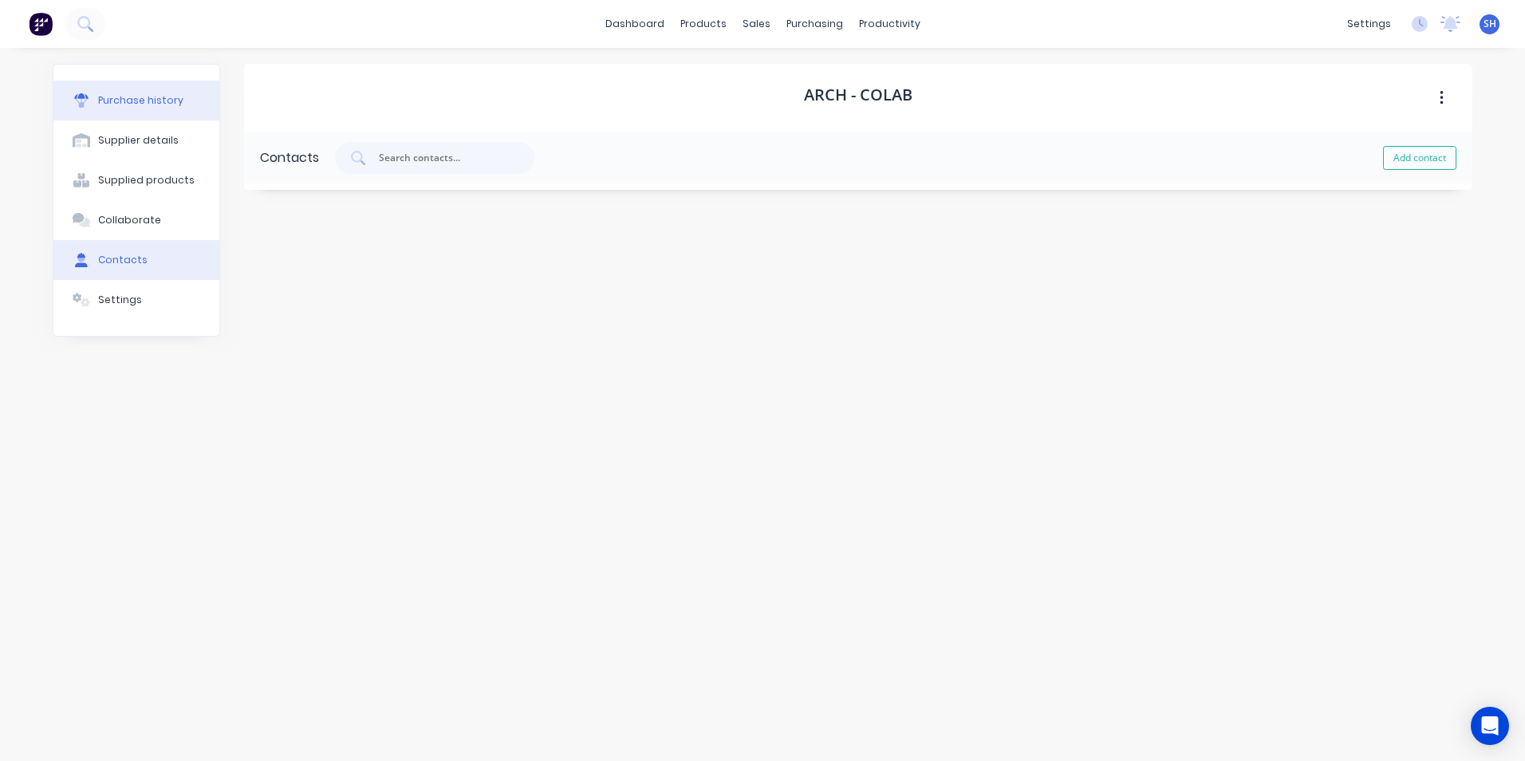
click at [120, 89] on button "Purchase history" at bounding box center [136, 101] width 166 height 40
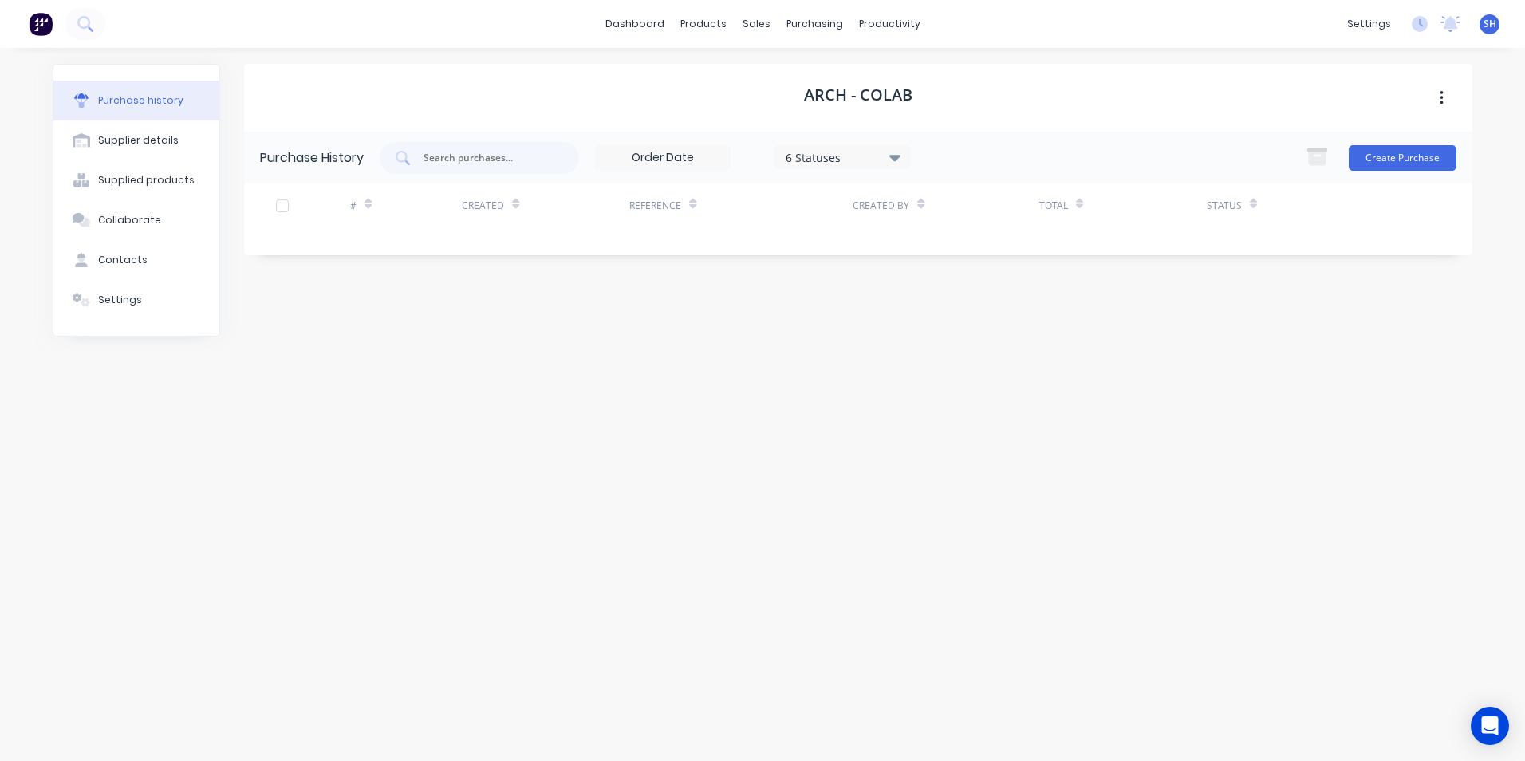
click at [649, 36] on div "dashboard" at bounding box center [634, 24] width 75 height 24
click at [638, 25] on link "dashboard" at bounding box center [634, 24] width 75 height 24
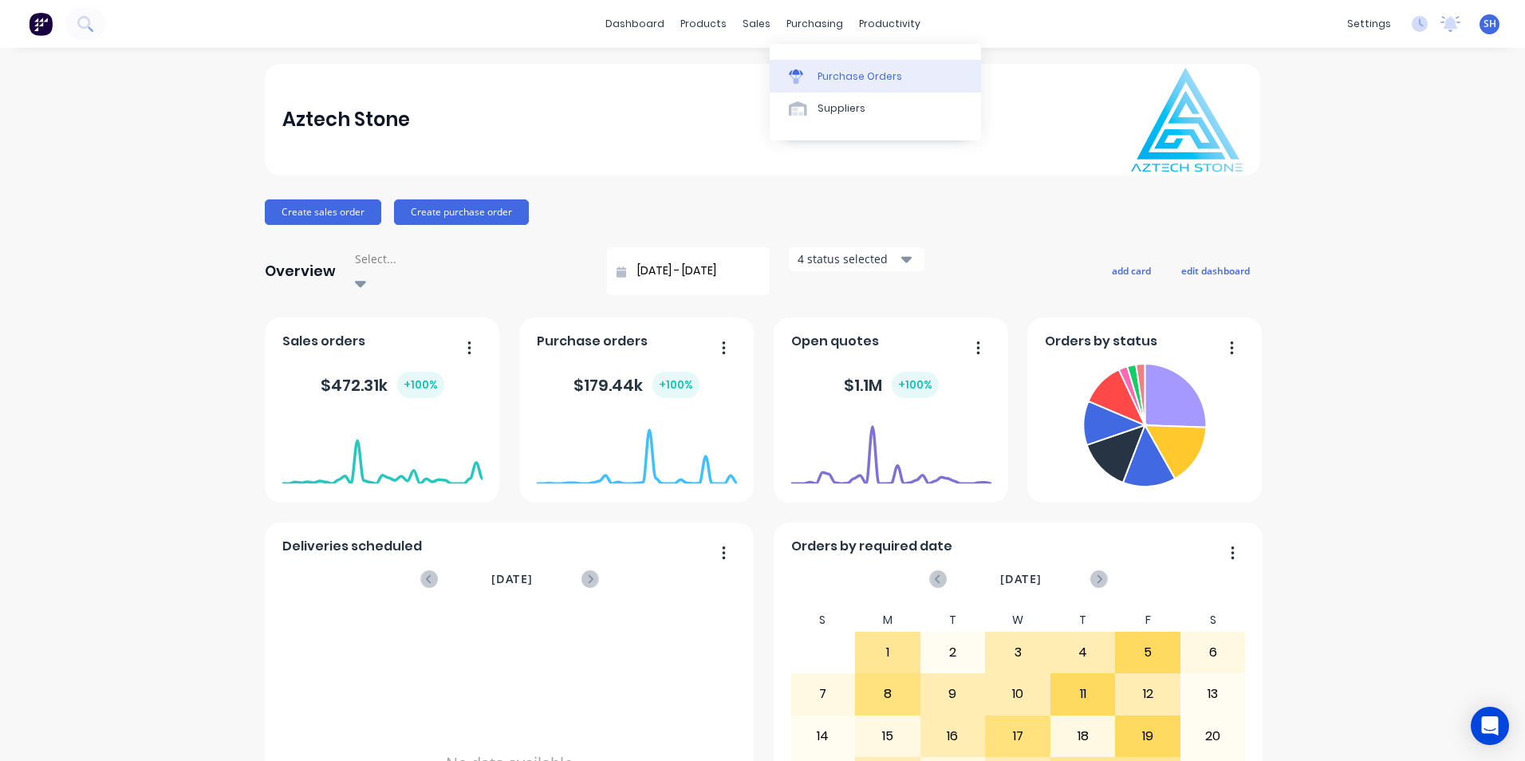
click at [828, 69] on div "Purchase Orders" at bounding box center [859, 76] width 85 height 14
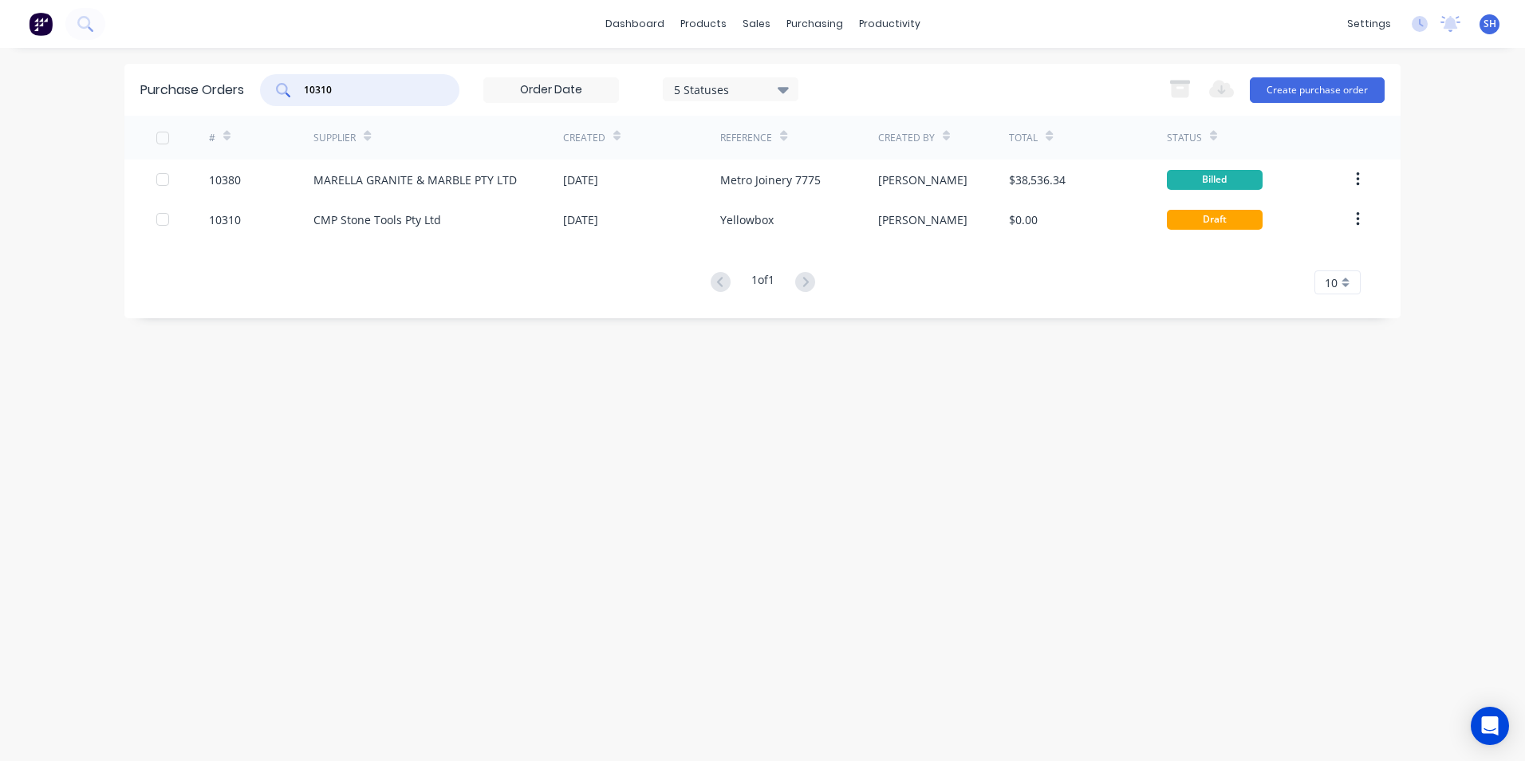
drag, startPoint x: 355, startPoint y: 86, endPoint x: 305, endPoint y: 93, distance: 50.7
click at [305, 92] on input "10310" at bounding box center [368, 90] width 132 height 16
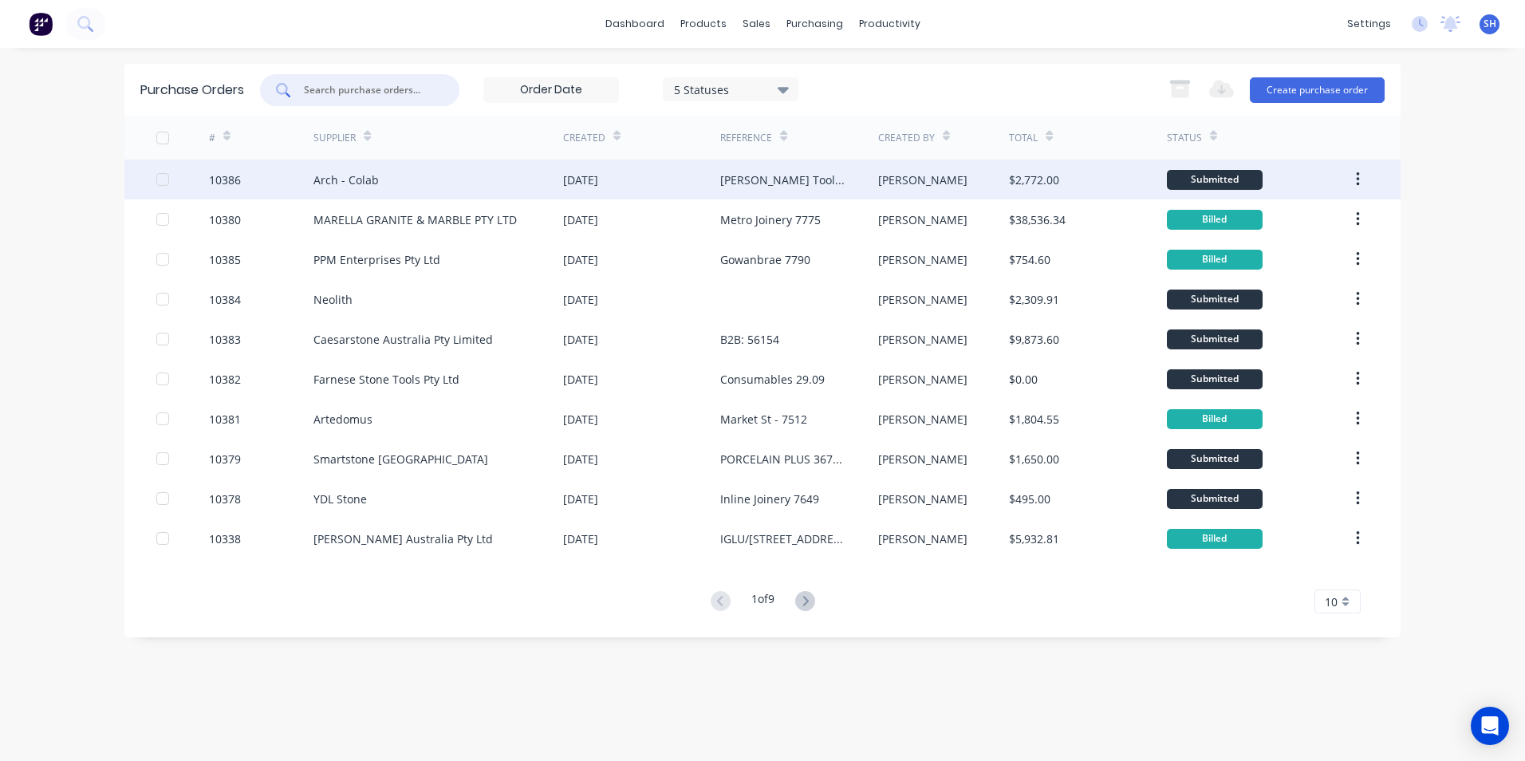
click at [439, 183] on div "Arch - Colab" at bounding box center [438, 179] width 250 height 40
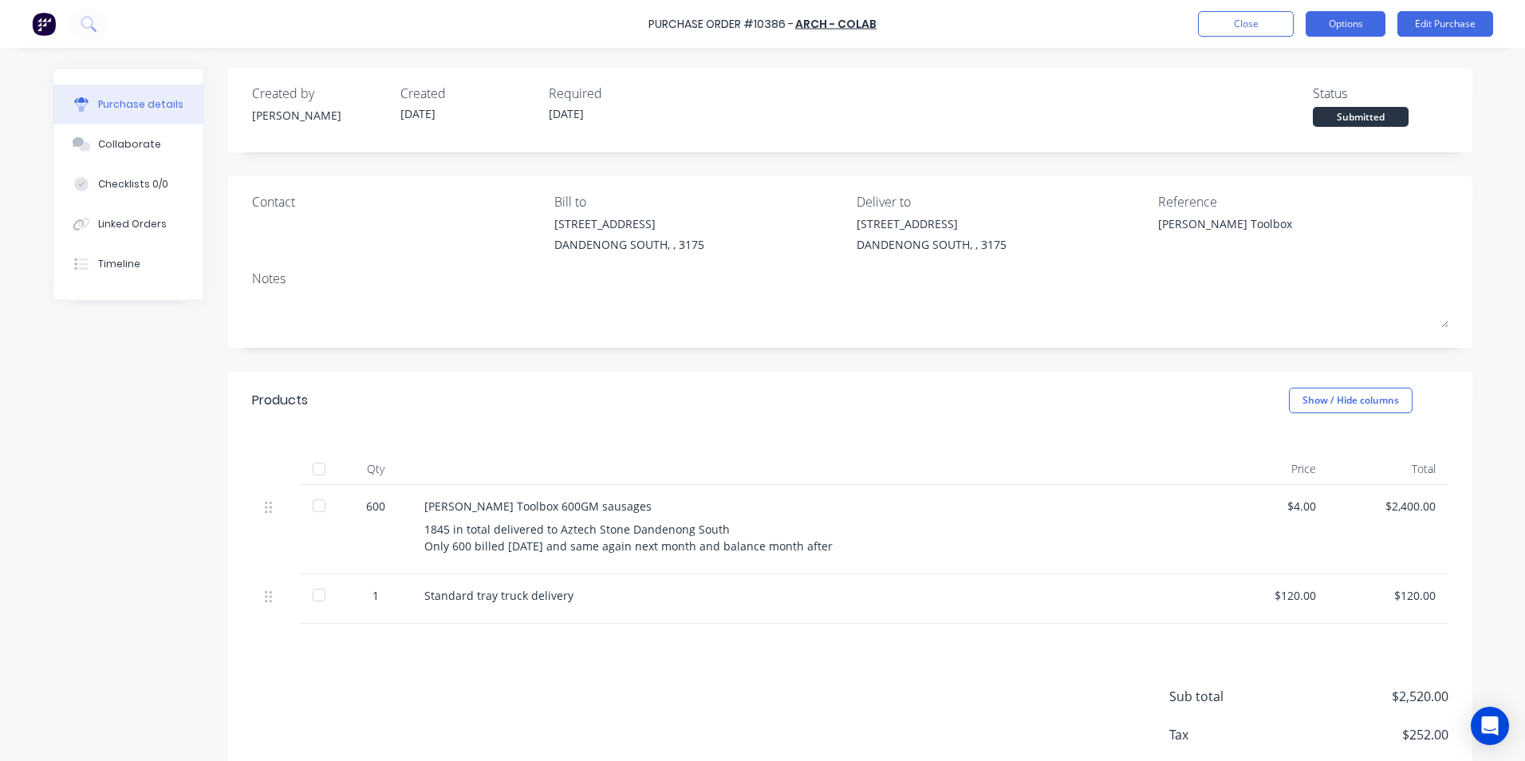
click at [1328, 35] on button "Options" at bounding box center [1345, 24] width 80 height 26
click at [1318, 98] on div "Convert to Bill" at bounding box center [1309, 96] width 123 height 23
type textarea "x"
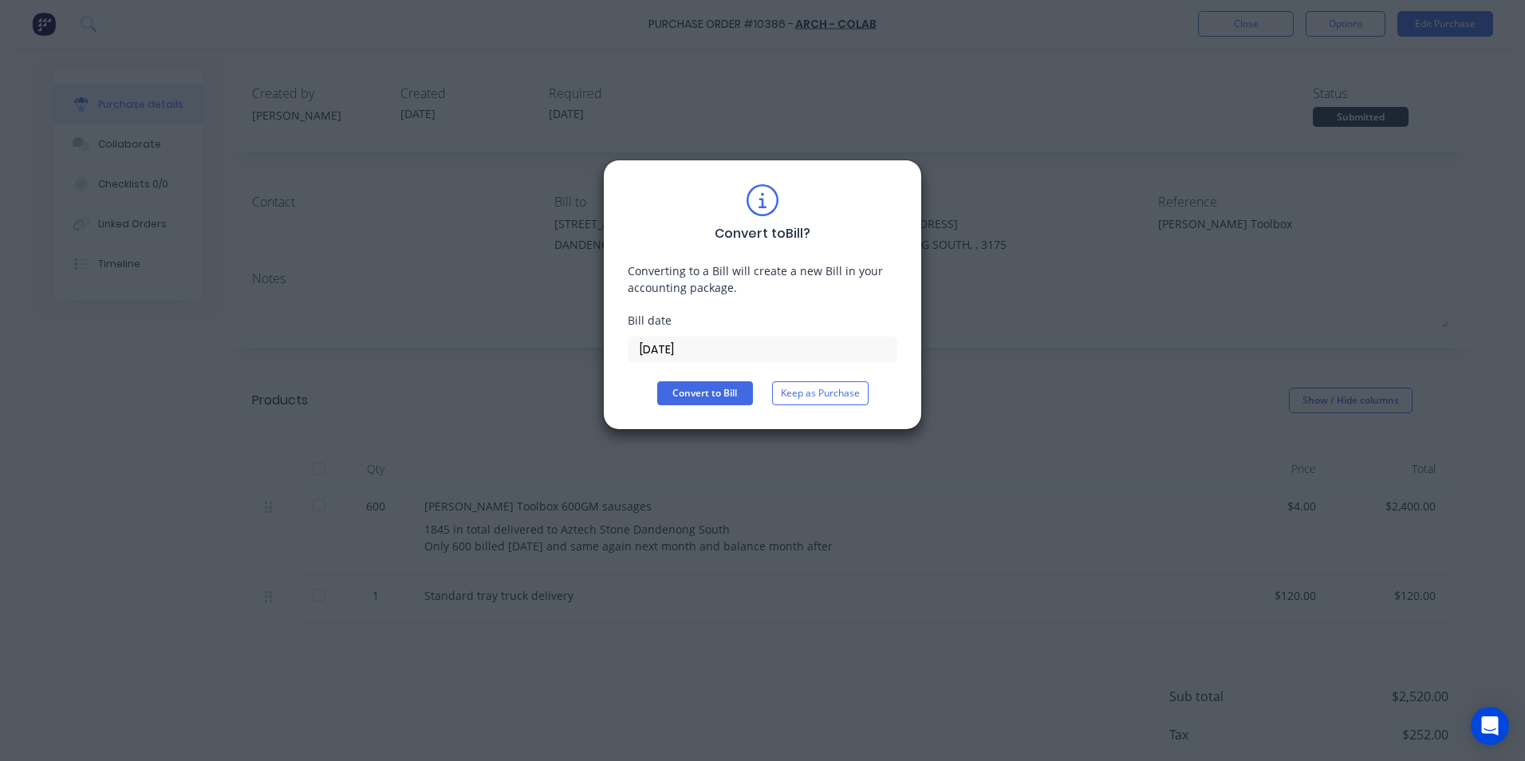
click at [696, 351] on input "[DATE]" at bounding box center [762, 349] width 268 height 24
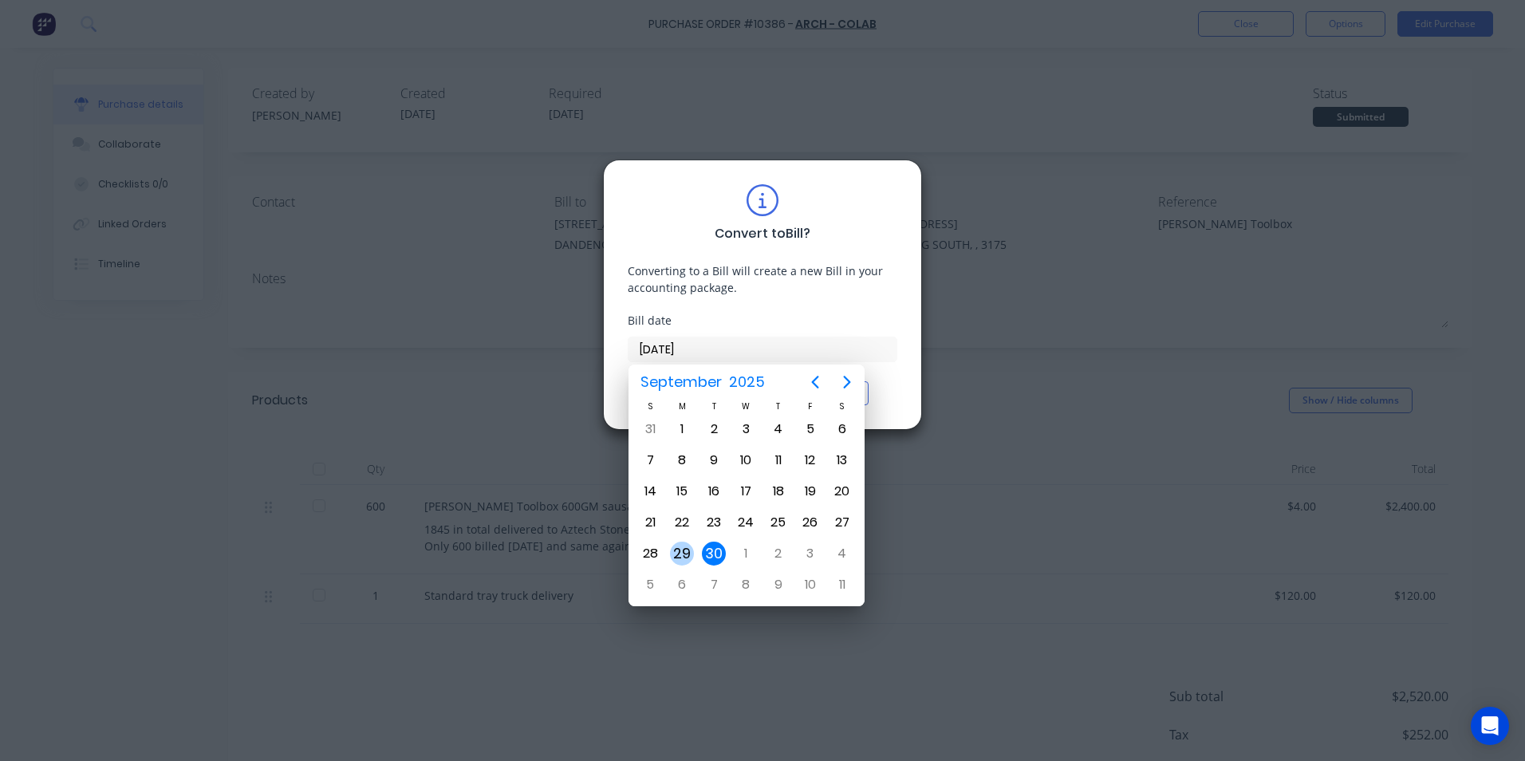
click at [681, 554] on div "29" at bounding box center [682, 553] width 24 height 24
type input "[DATE]"
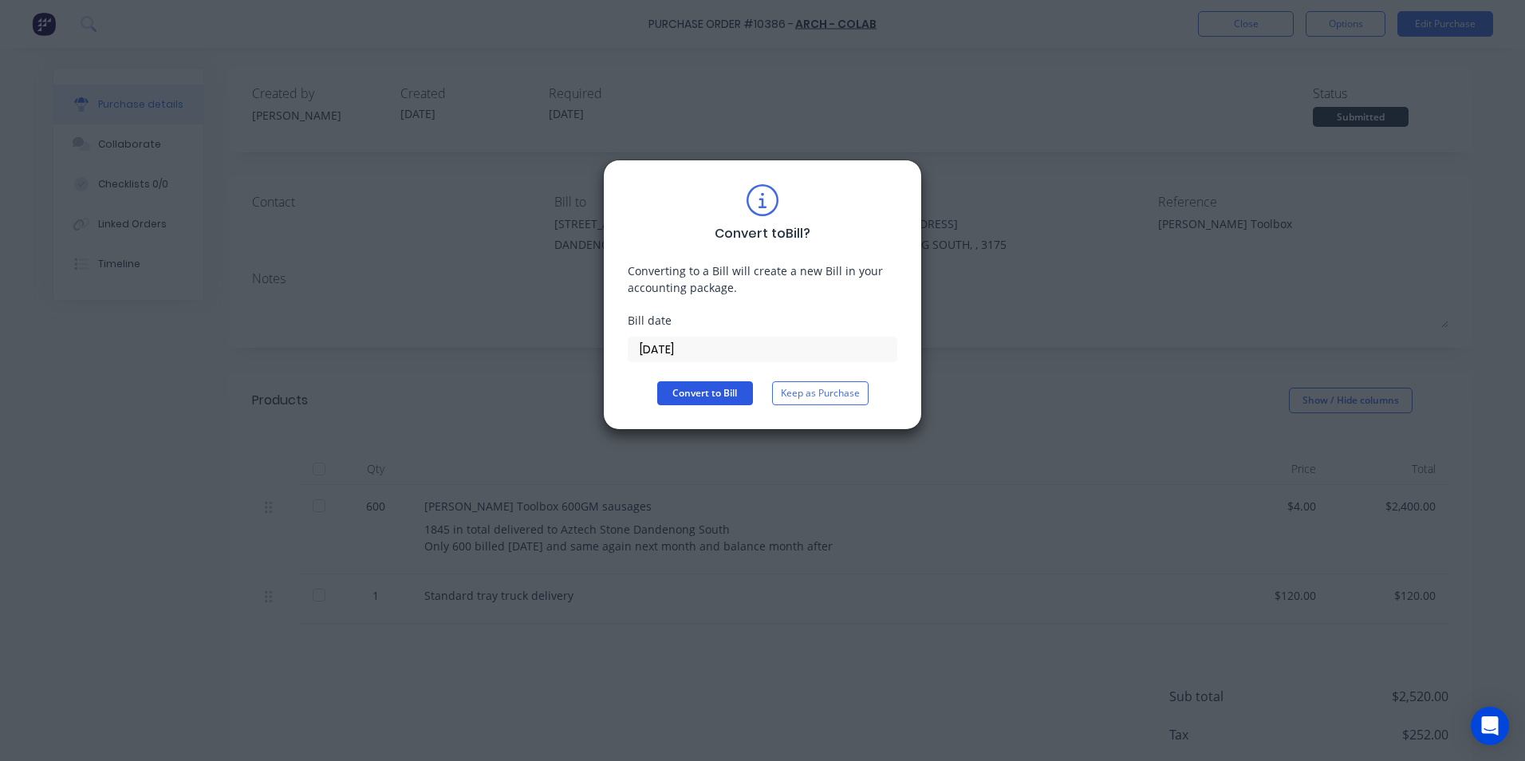
click at [722, 394] on button "Convert to Bill" at bounding box center [705, 393] width 96 height 24
type textarea "x"
